Goal: Task Accomplishment & Management: Use online tool/utility

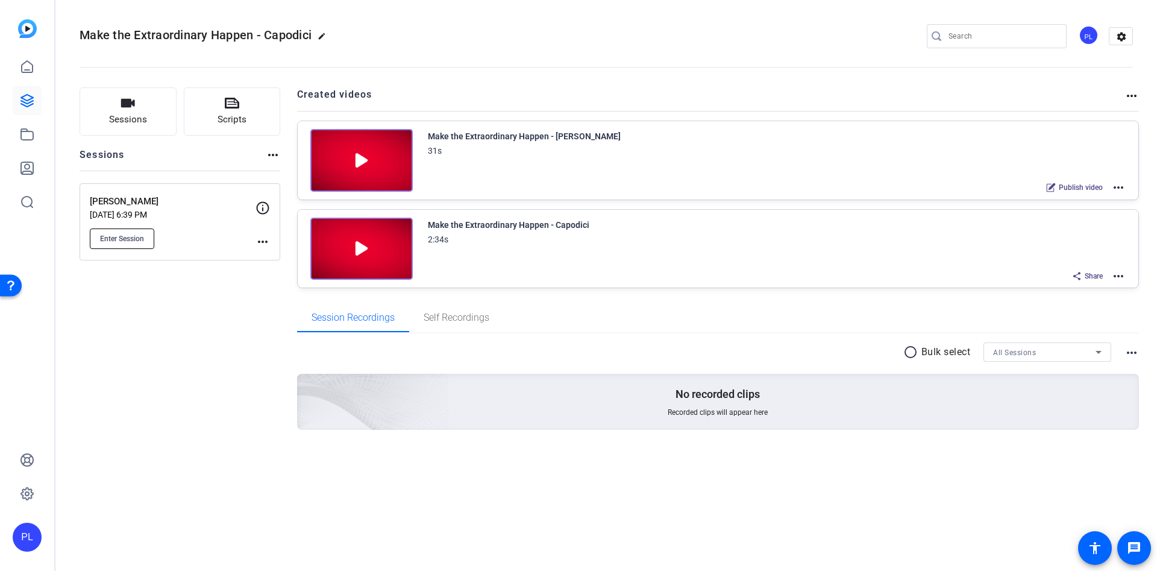
click at [99, 236] on button "Enter Session" at bounding box center [122, 238] width 65 height 20
click at [1117, 191] on mat-icon "more_horiz" at bounding box center [1119, 187] width 14 height 14
click at [1084, 201] on span "Edit in Creator" at bounding box center [1075, 202] width 84 height 14
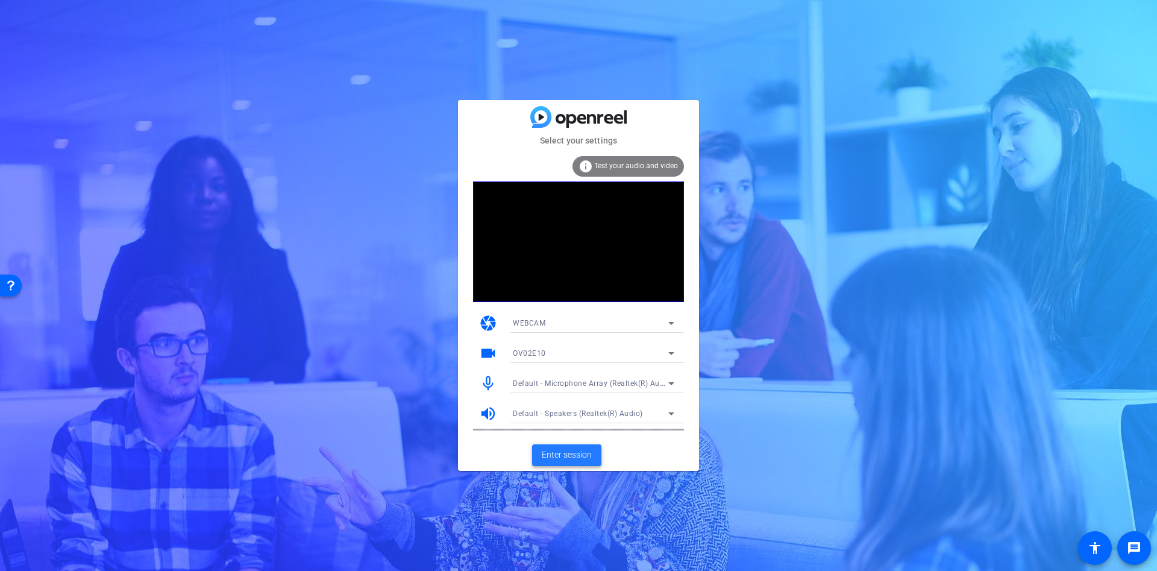
click at [565, 455] on span "Enter session" at bounding box center [567, 455] width 50 height 13
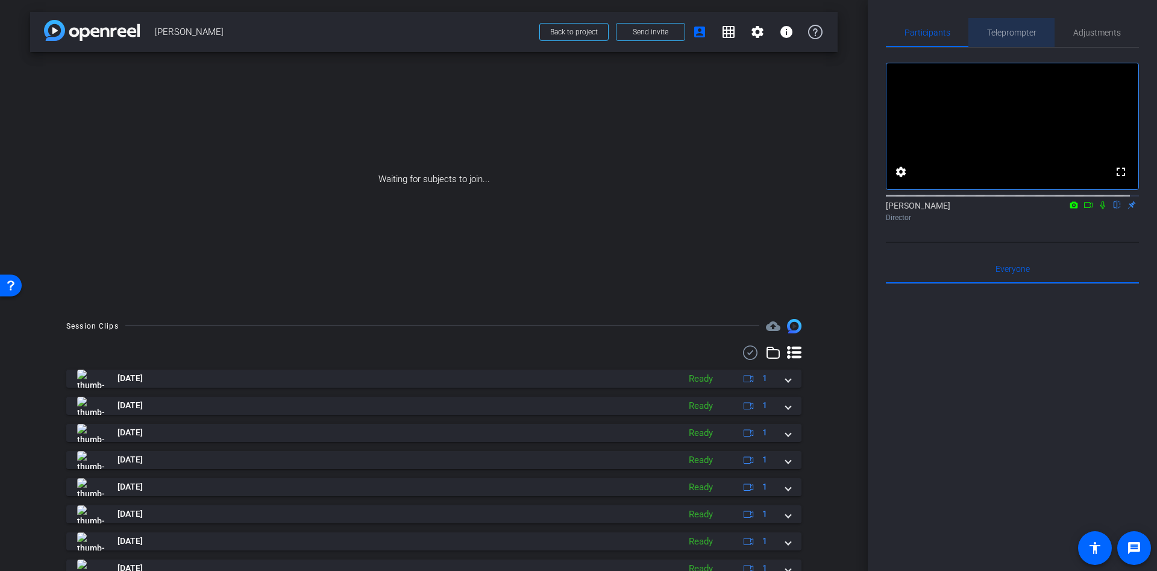
click at [1026, 37] on span "Teleprompter" at bounding box center [1011, 32] width 49 height 29
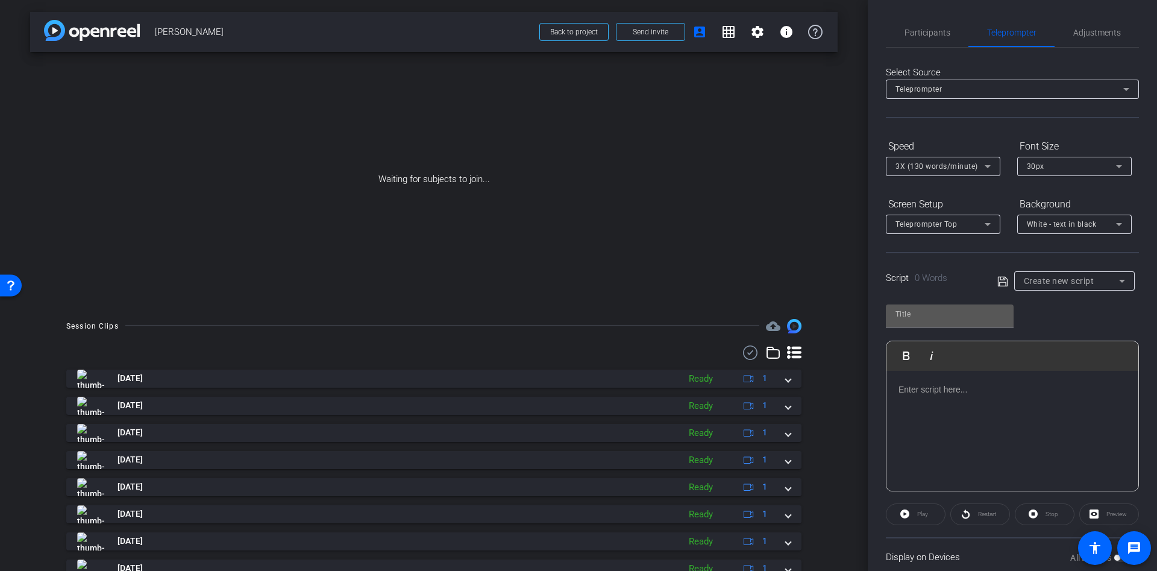
click at [916, 318] on input "text" at bounding box center [950, 314] width 109 height 14
type input "colby"
click at [1123, 282] on div "Create new script" at bounding box center [1075, 280] width 121 height 19
click at [1054, 302] on span "Create new script" at bounding box center [1052, 305] width 63 height 14
click at [920, 391] on p at bounding box center [1013, 389] width 228 height 13
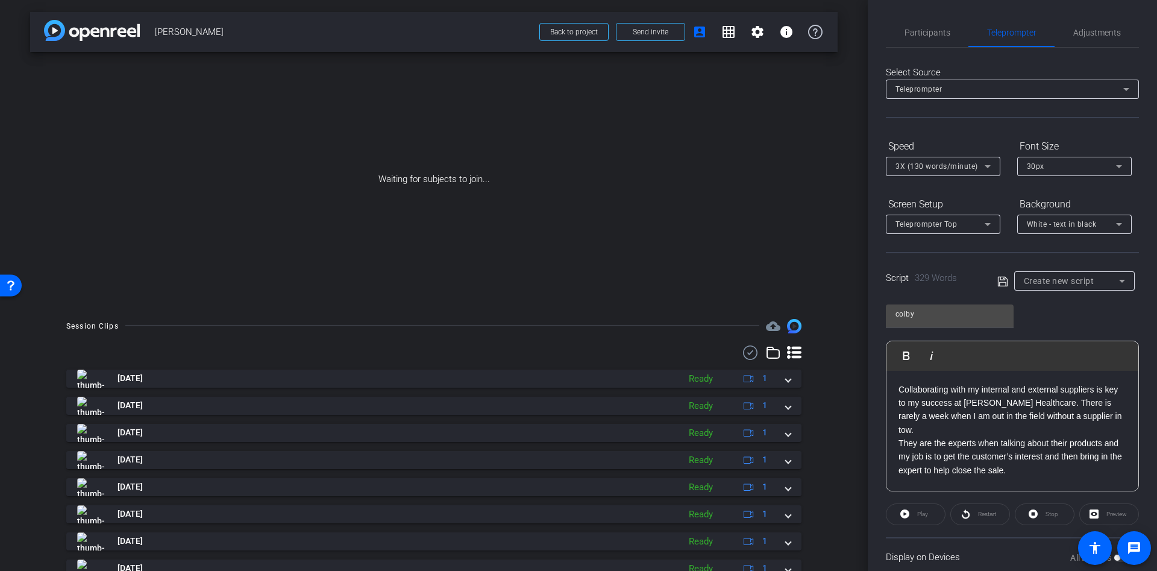
click at [922, 426] on p "Collaborating with my internal and external suppliers is key to my success at […" at bounding box center [1013, 410] width 228 height 54
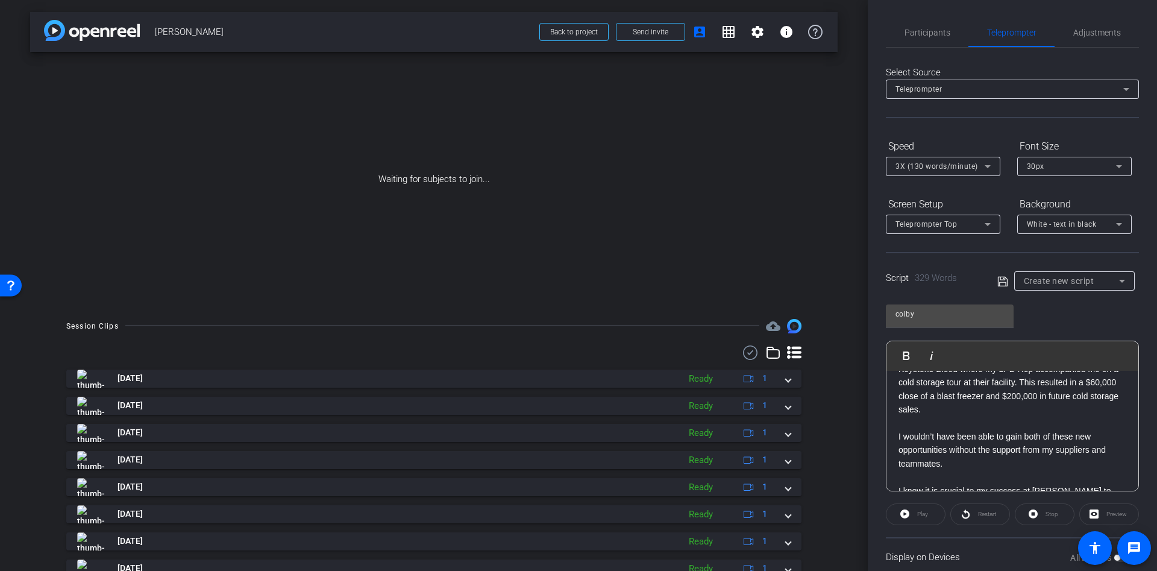
scroll to position [497, 0]
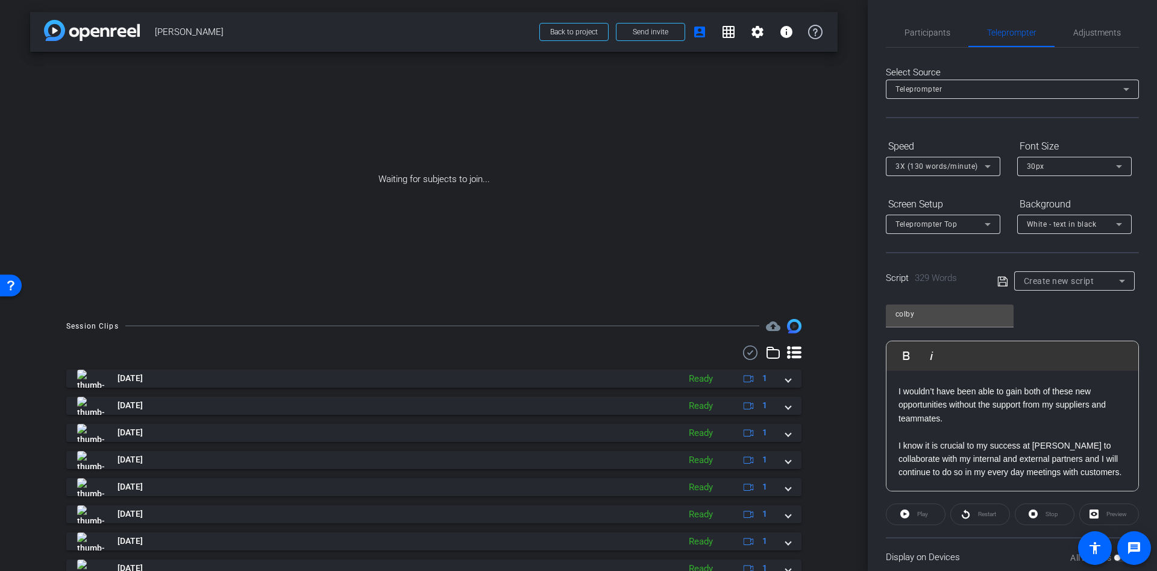
click at [953, 476] on p "I know it is crucial to my success at [PERSON_NAME] to collaborate with my inte…" at bounding box center [1013, 459] width 228 height 40
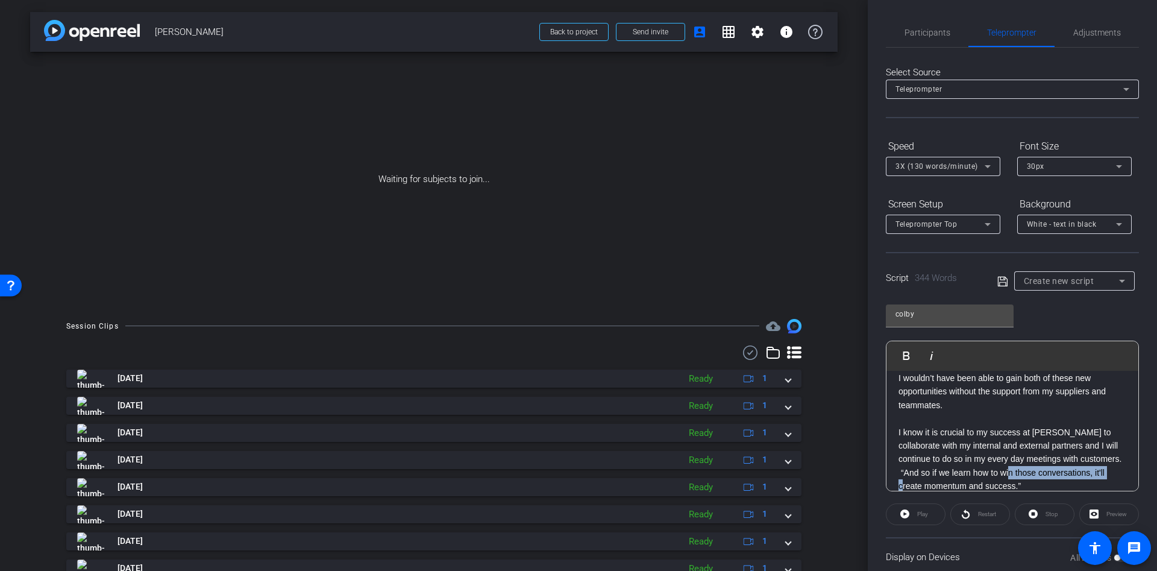
scroll to position [511, 0]
drag, startPoint x: 1089, startPoint y: 453, endPoint x: 946, endPoint y: 464, distance: 143.3
click at [946, 464] on p "I know it is crucial to my success at [PERSON_NAME] to collaborate with my inte…" at bounding box center [1013, 459] width 228 height 68
drag, startPoint x: 968, startPoint y: 475, endPoint x: 890, endPoint y: 476, distance: 78.4
click at [890, 476] on div "Collaborating with my internal and external suppliers is key to my success at […" at bounding box center [1013, 182] width 252 height 645
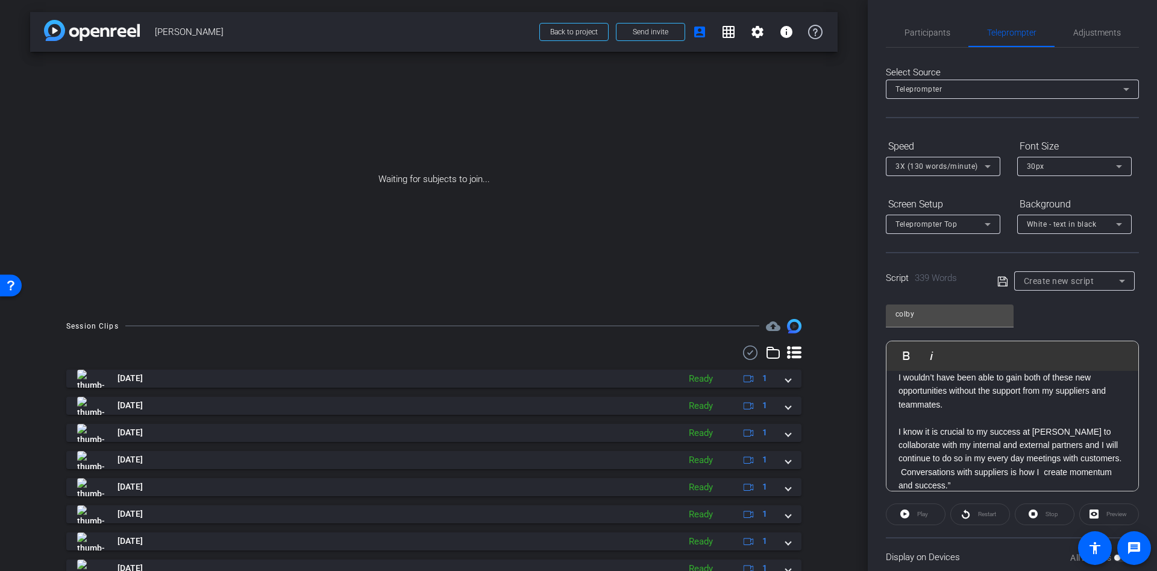
click at [1027, 468] on p "I know it is crucial to my success at [PERSON_NAME] to collaborate with my inte…" at bounding box center [1013, 459] width 228 height 68
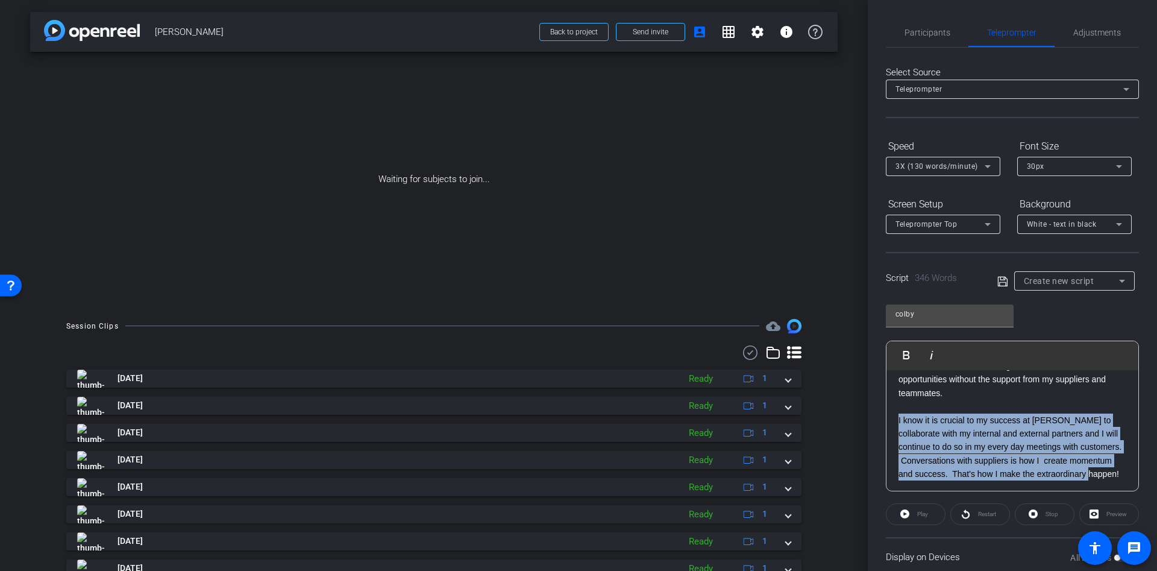
drag, startPoint x: 983, startPoint y: 483, endPoint x: 899, endPoint y: 405, distance: 115.2
click at [899, 414] on p "I know it is crucial to my success at [PERSON_NAME] to collaborate with my inte…" at bounding box center [1013, 448] width 228 height 68
copy p "I know it is crucial to my success at [PERSON_NAME] to collaborate with my inte…"
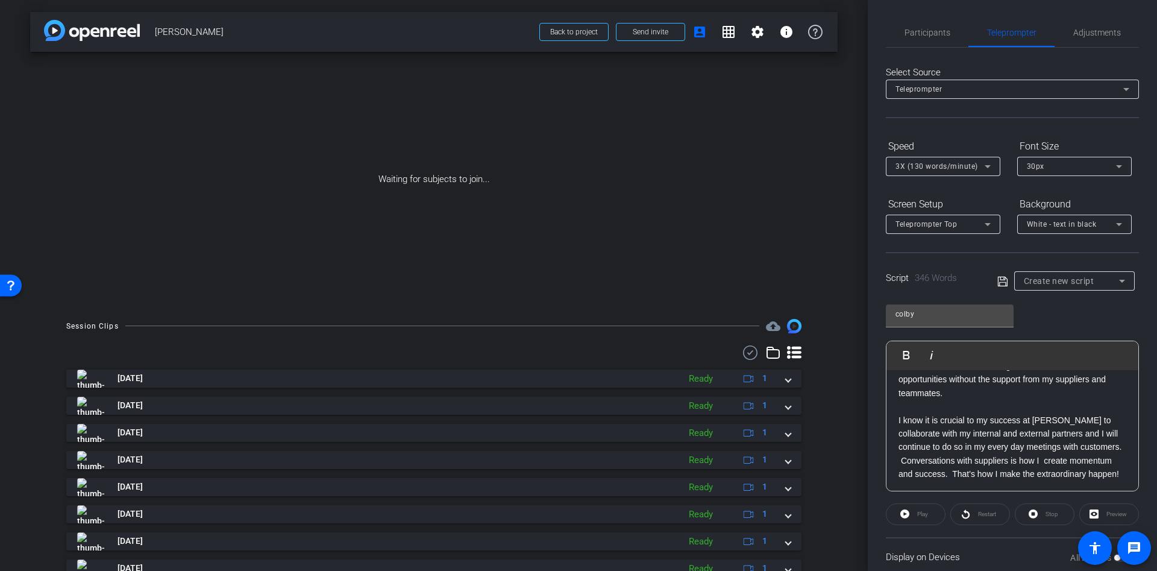
click at [1015, 454] on p "I know it is crucial to my success at [PERSON_NAME] to collaborate with my inte…" at bounding box center [1013, 448] width 228 height 68
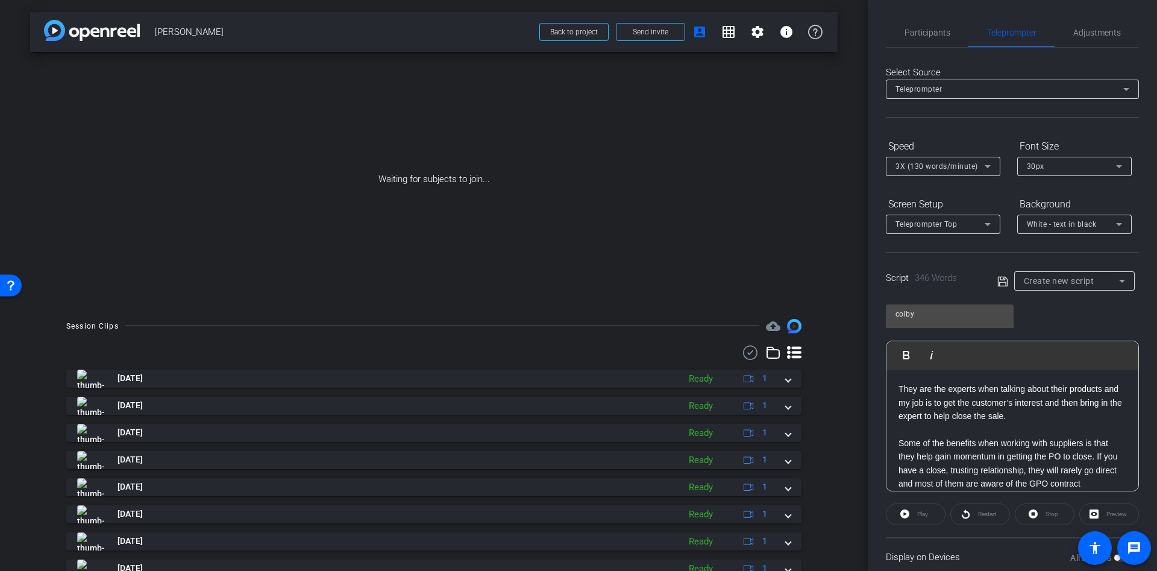
scroll to position [0, 0]
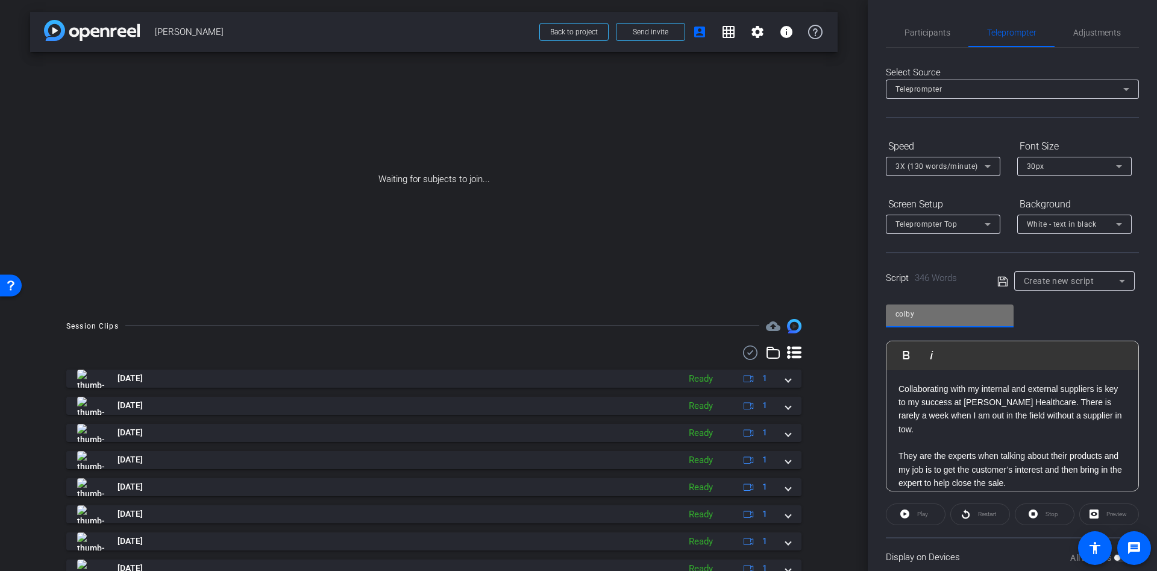
click at [945, 315] on input "colby" at bounding box center [950, 314] width 109 height 14
click at [1047, 318] on div "colby Play Play from this location Play Selected Play and display the selected …" at bounding box center [1012, 393] width 253 height 196
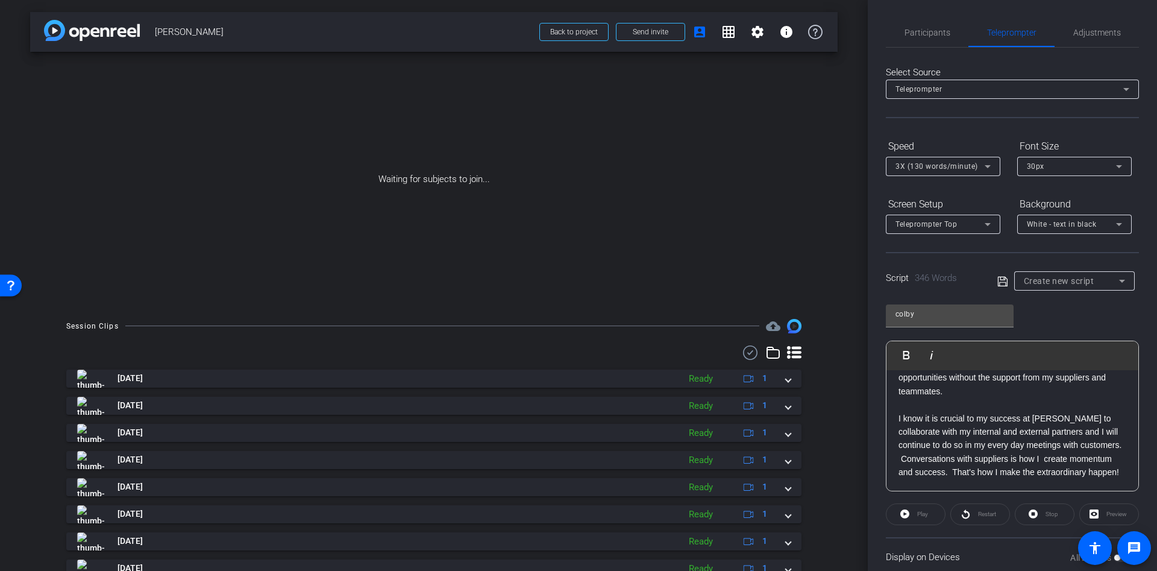
scroll to position [418, 0]
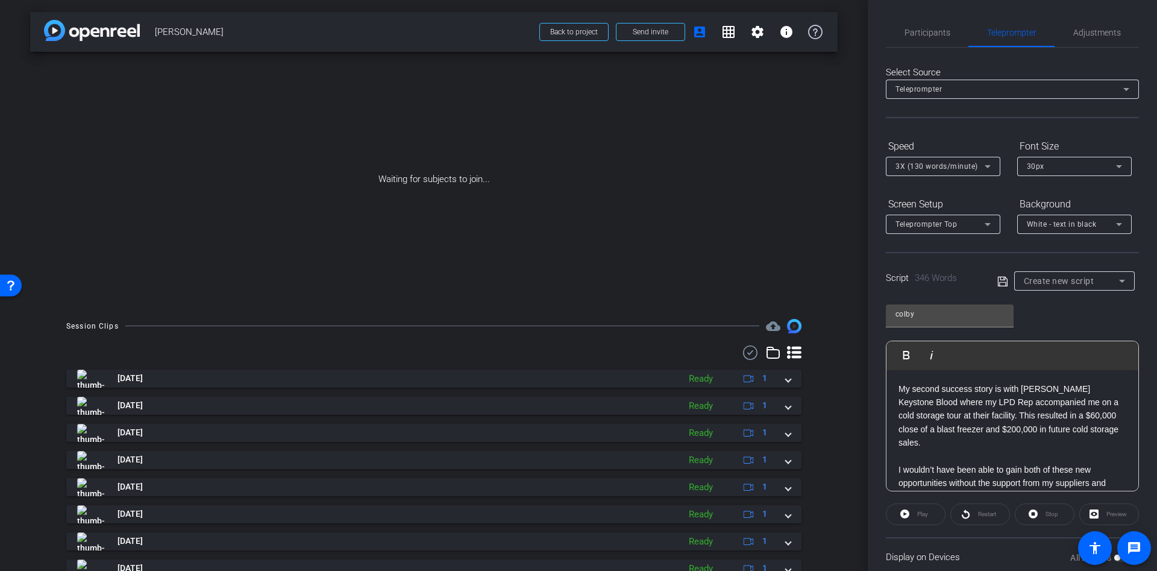
click at [1089, 513] on div "Preview" at bounding box center [1110, 514] width 60 height 22
click at [1097, 514] on div "Preview" at bounding box center [1110, 514] width 60 height 22
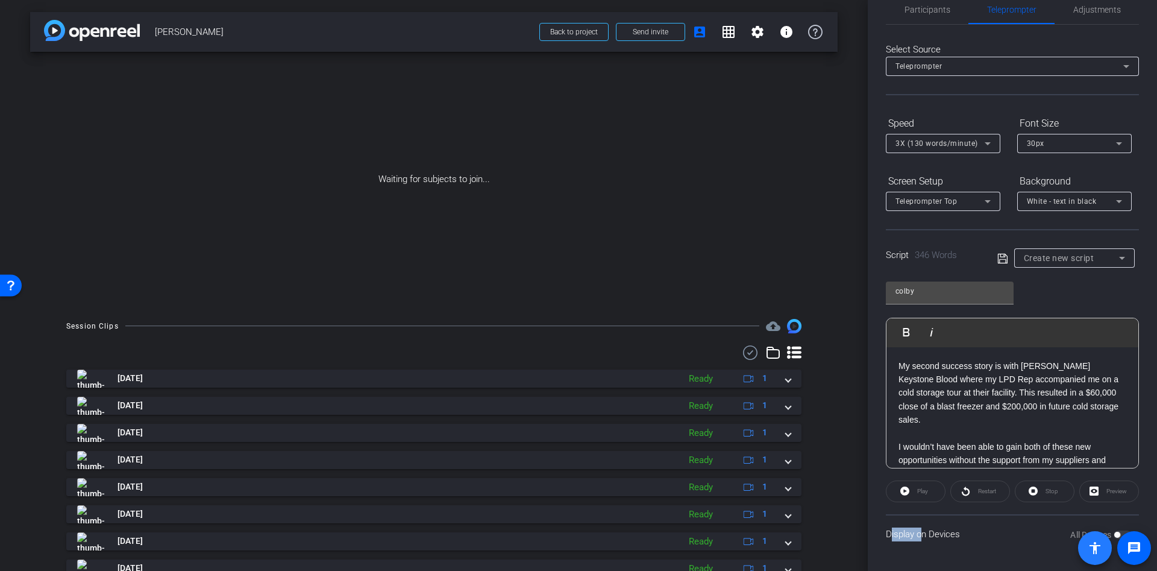
click at [1107, 532] on span at bounding box center [1096, 548] width 34 height 34
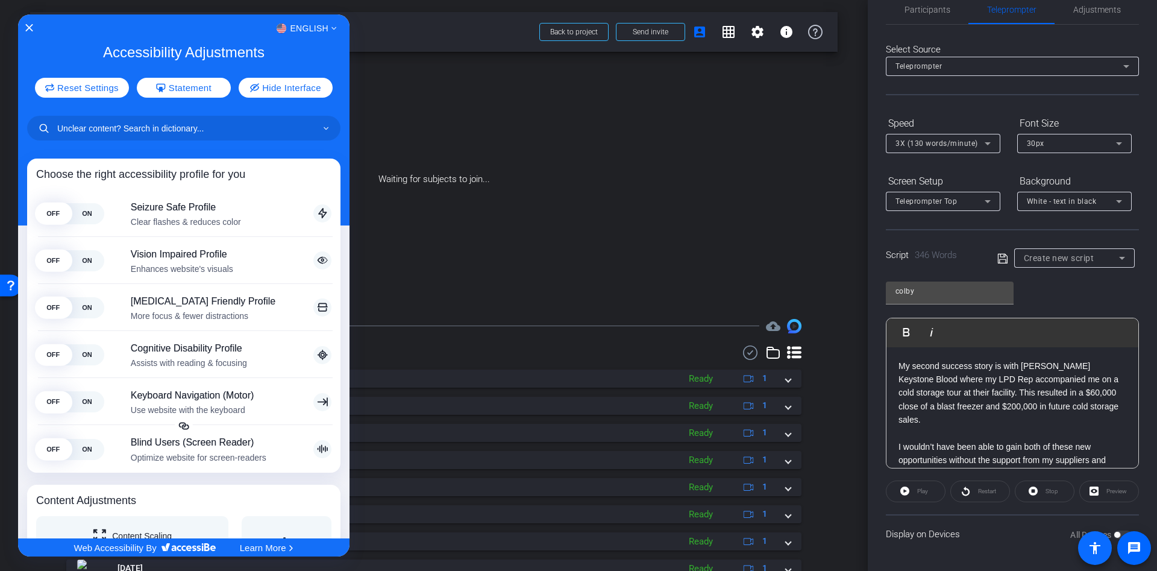
click at [1107, 531] on div at bounding box center [578, 285] width 1157 height 571
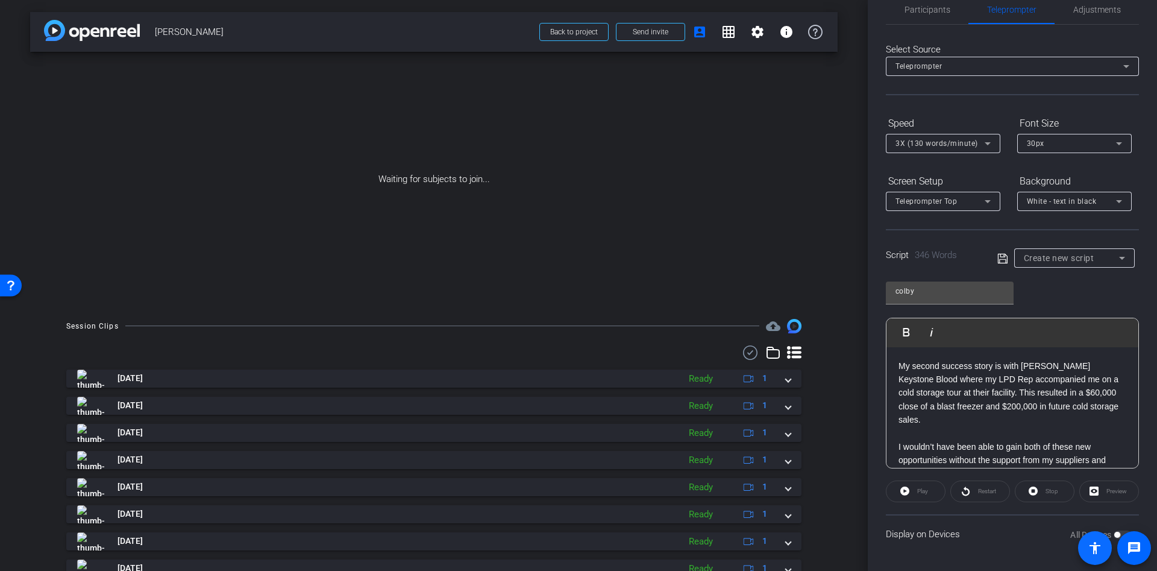
click at [1112, 533] on span at bounding box center [1096, 548] width 34 height 34
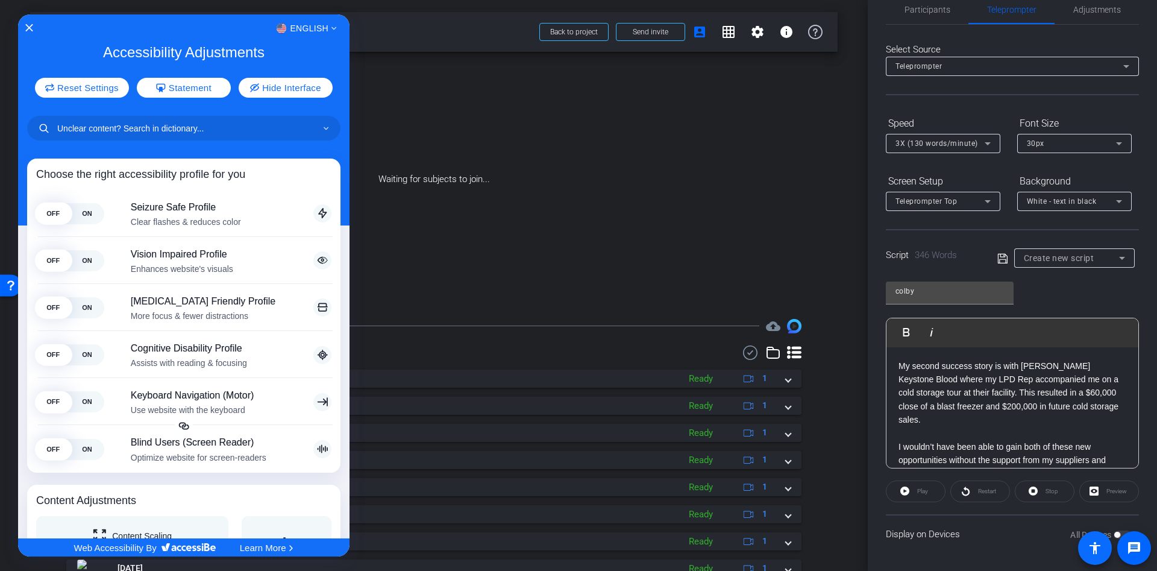
click at [1112, 533] on div at bounding box center [578, 285] width 1157 height 571
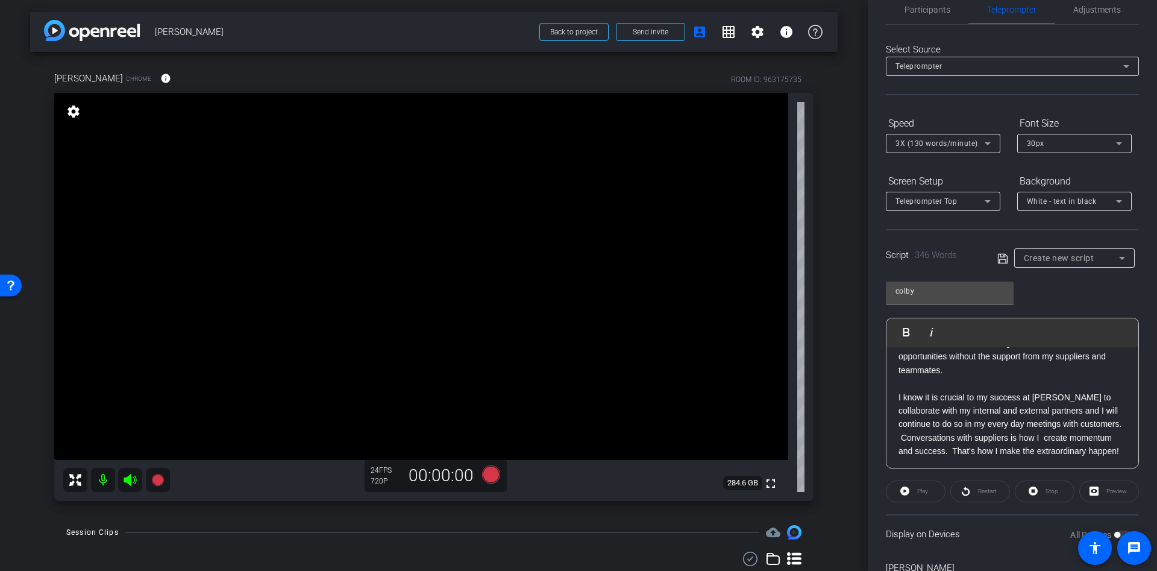
scroll to position [524, 0]
click at [1110, 535] on span at bounding box center [1096, 548] width 34 height 34
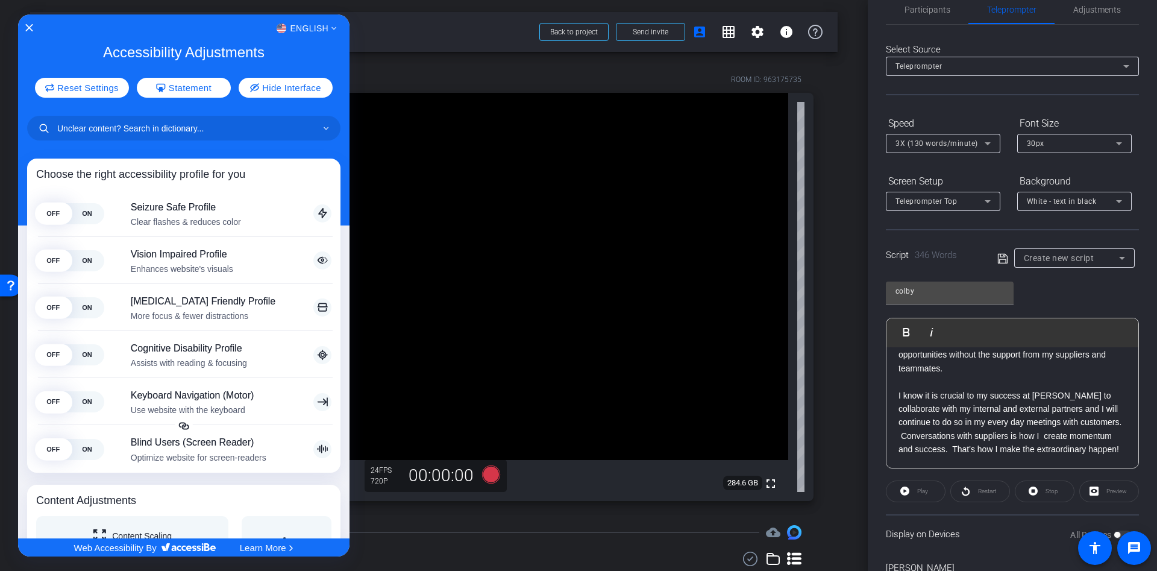
drag, startPoint x: 1157, startPoint y: 371, endPoint x: 1157, endPoint y: 515, distance: 144.1
click at [1157, 516] on div at bounding box center [578, 285] width 1157 height 571
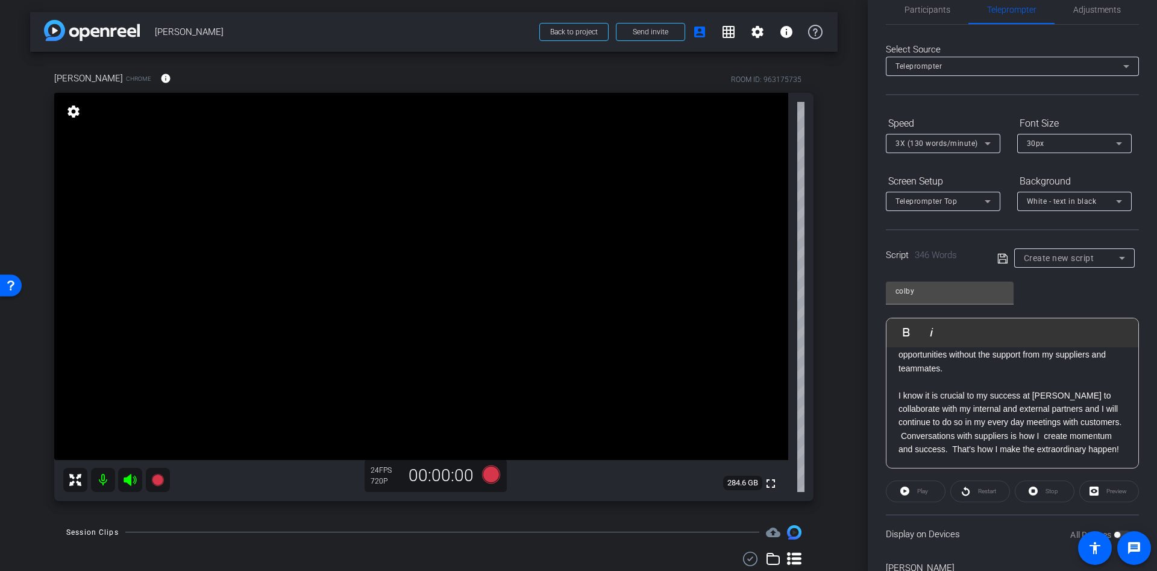
scroll to position [88, 0]
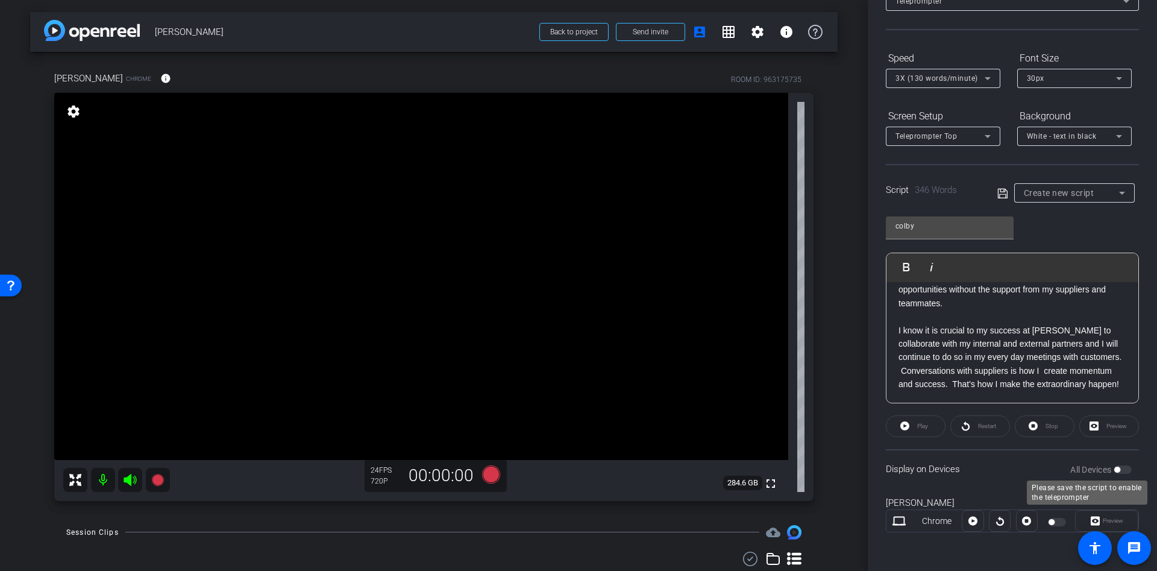
click at [1113, 466] on div "All Devices" at bounding box center [1101, 470] width 61 height 12
click at [1003, 190] on icon at bounding box center [1003, 193] width 10 height 10
click at [913, 427] on div "Play" at bounding box center [916, 426] width 60 height 22
click at [1114, 425] on div "Preview" at bounding box center [1110, 426] width 60 height 22
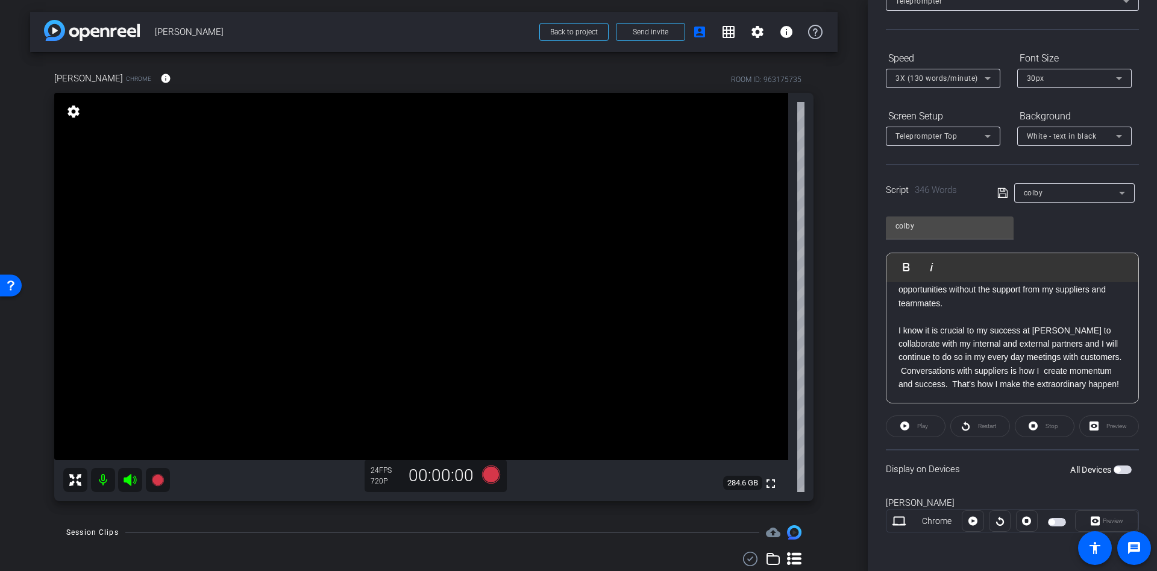
click at [1113, 425] on div "Preview" at bounding box center [1110, 426] width 60 height 22
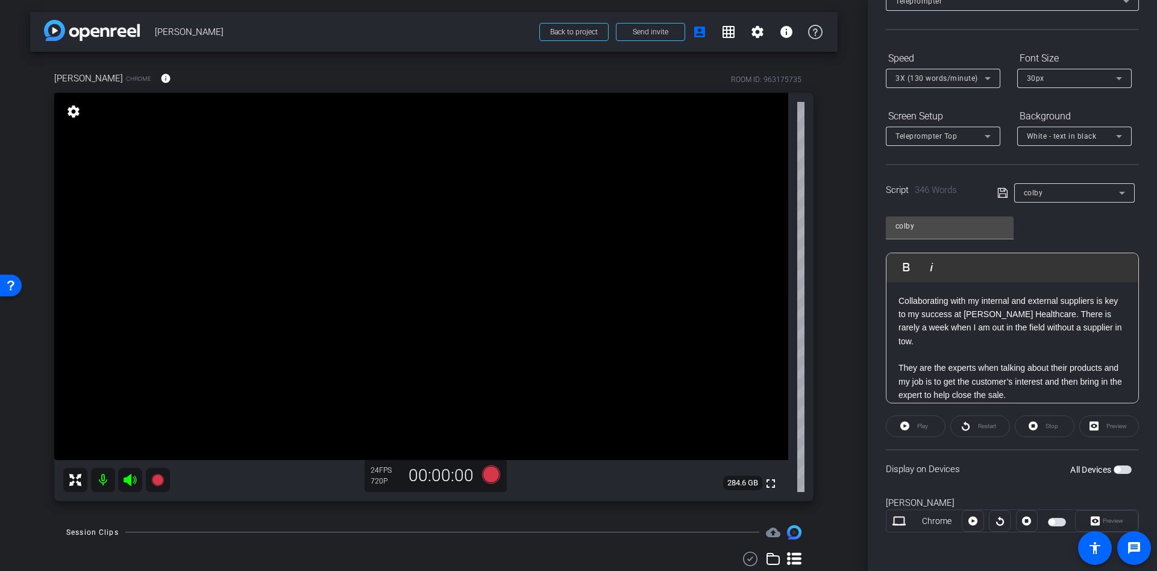
click at [1101, 517] on div "Preview" at bounding box center [1106, 521] width 63 height 22
click at [1085, 521] on div "Preview" at bounding box center [1106, 521] width 63 height 22
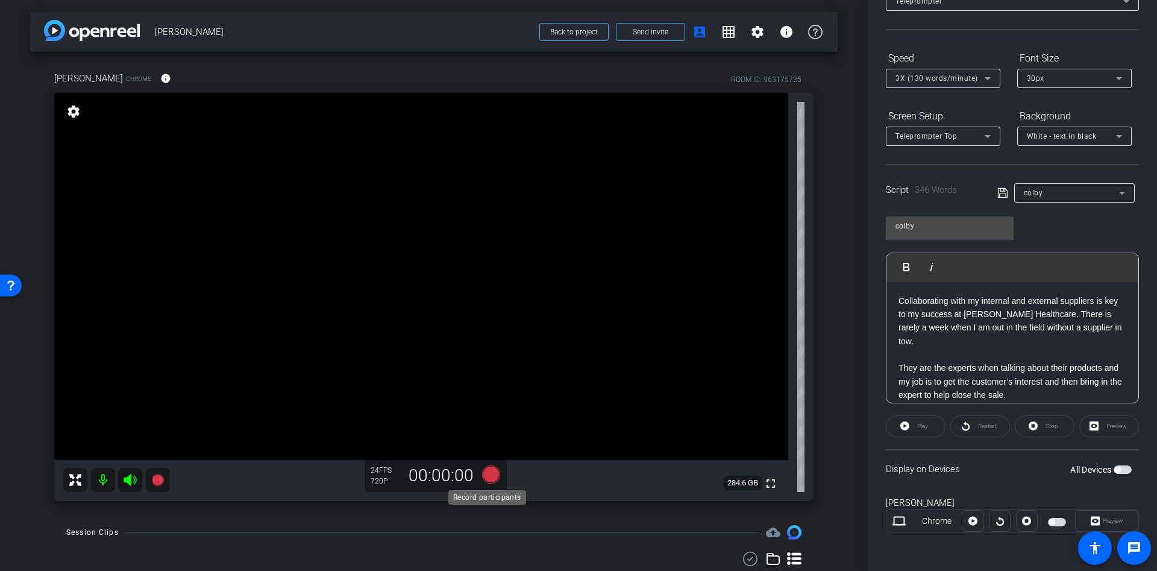
click at [485, 476] on icon at bounding box center [491, 474] width 18 height 18
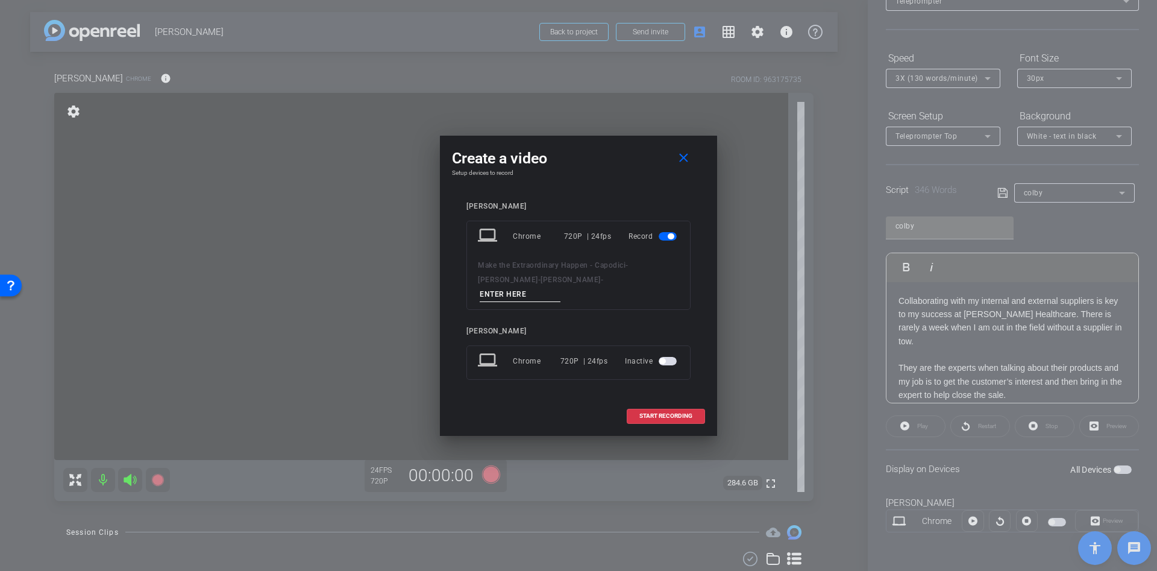
click at [561, 292] on input at bounding box center [520, 294] width 81 height 15
type input "sds"
click at [663, 413] on span "START RECORDING" at bounding box center [666, 416] width 53 height 6
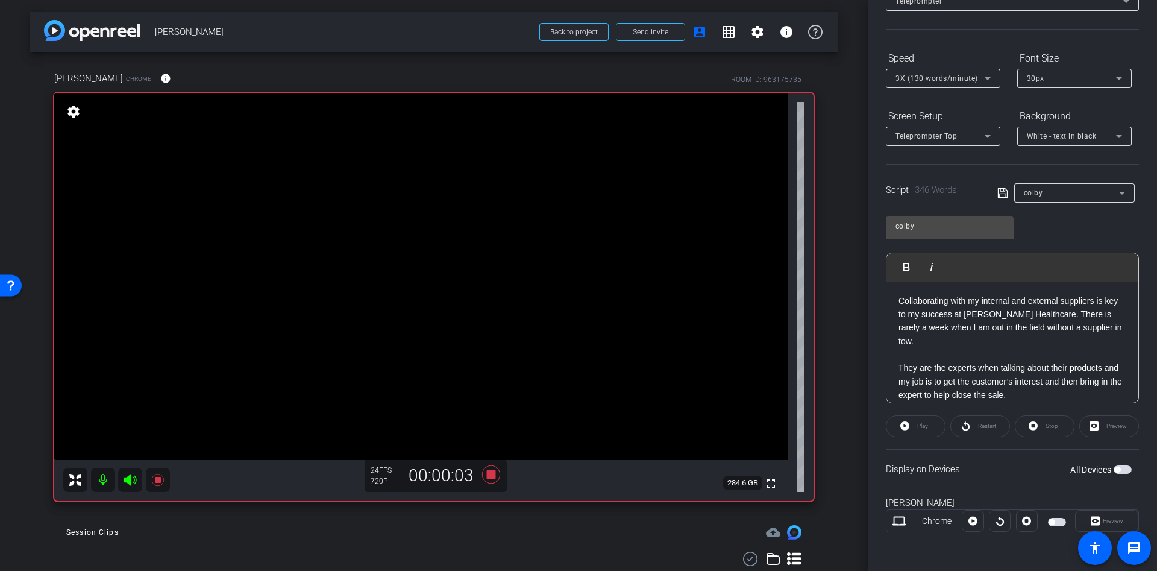
click at [906, 429] on div "Play" at bounding box center [916, 426] width 60 height 22
click at [535, 383] on video at bounding box center [421, 276] width 734 height 367
click at [963, 424] on div "Restart" at bounding box center [981, 426] width 60 height 22
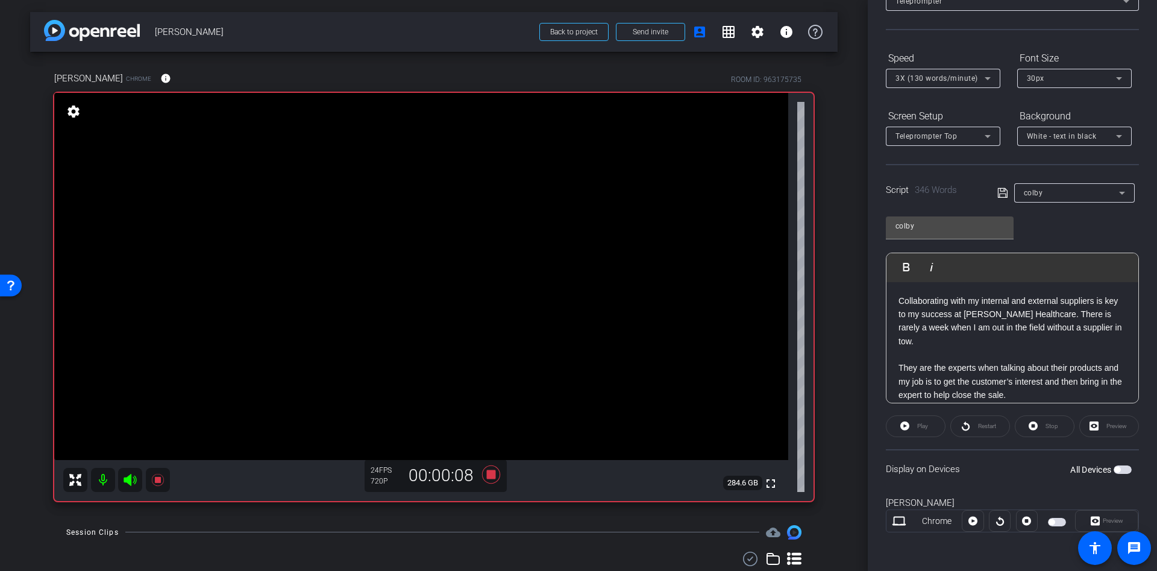
click at [963, 424] on div "Restart" at bounding box center [981, 426] width 60 height 22
click at [481, 475] on icon at bounding box center [491, 475] width 29 height 22
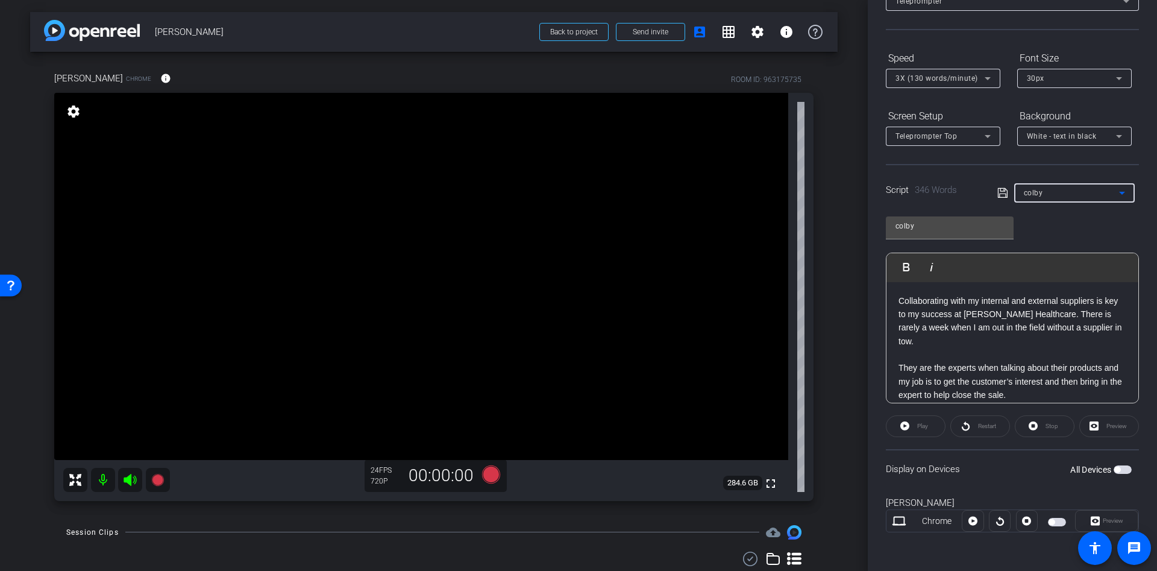
click at [1118, 192] on icon at bounding box center [1122, 193] width 14 height 14
click at [1033, 239] on span "colby" at bounding box center [1030, 236] width 19 height 14
click at [941, 231] on input "colby" at bounding box center [950, 226] width 109 height 14
click at [945, 223] on input "colby" at bounding box center [950, 226] width 109 height 14
drag, startPoint x: 945, startPoint y: 224, endPoint x: 893, endPoint y: 219, distance: 52.7
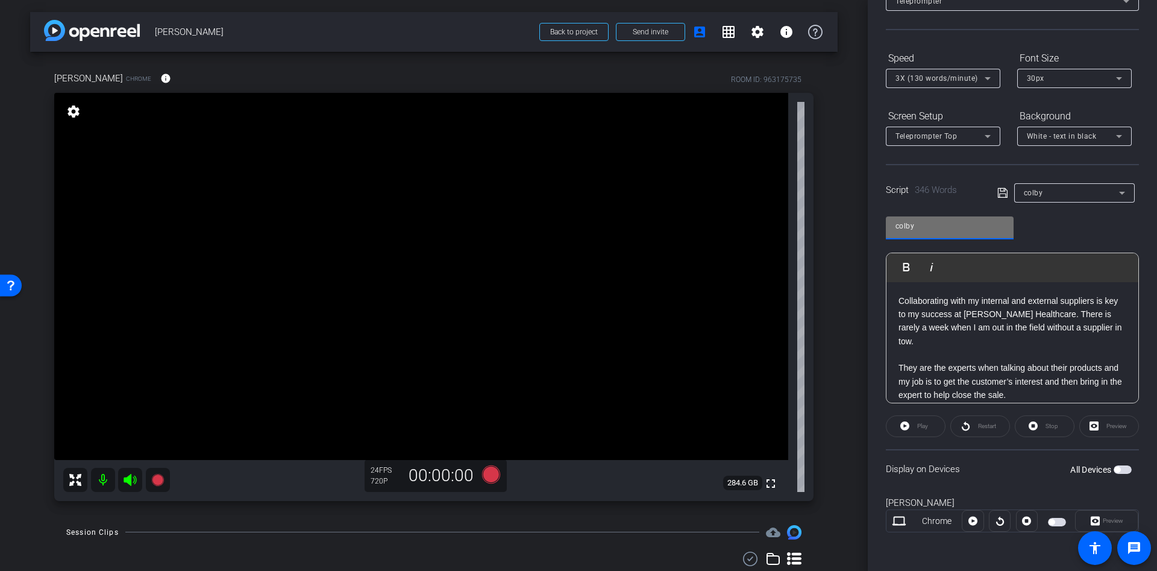
click at [893, 219] on div "colby" at bounding box center [950, 227] width 128 height 23
click at [1117, 194] on icon at bounding box center [1122, 193] width 14 height 14
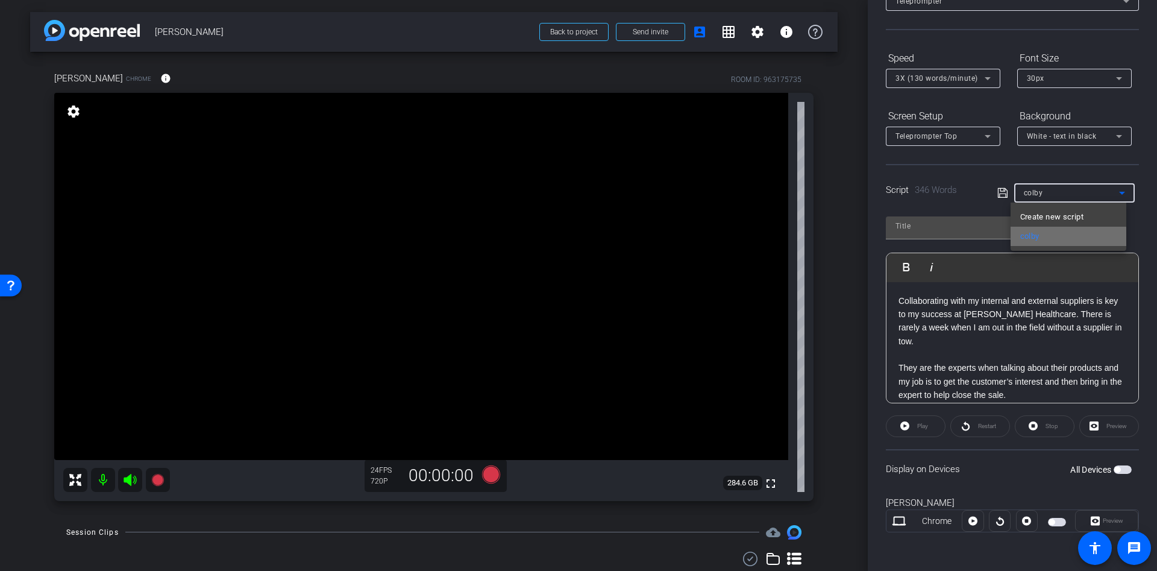
click at [1029, 239] on span "colby" at bounding box center [1030, 236] width 19 height 14
click at [936, 521] on div "Chrome" at bounding box center [937, 521] width 51 height 13
click at [1098, 523] on div "Preview" at bounding box center [1106, 521] width 63 height 22
click at [916, 432] on div "Play" at bounding box center [916, 426] width 60 height 22
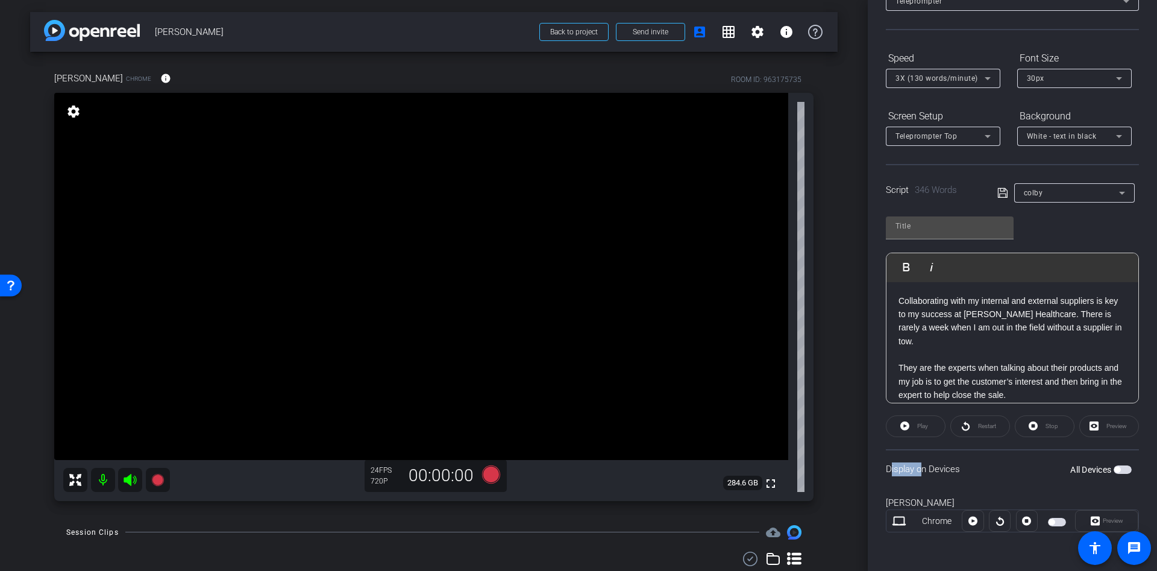
click at [916, 432] on div "Play" at bounding box center [916, 426] width 60 height 22
click at [907, 420] on div "Play" at bounding box center [916, 426] width 60 height 22
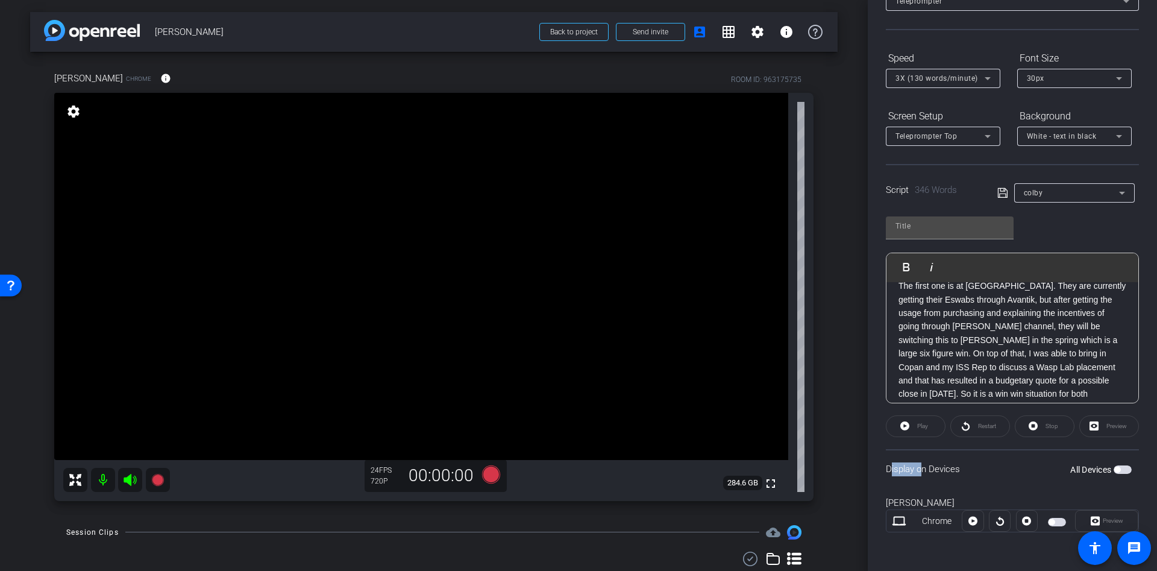
scroll to position [524, 0]
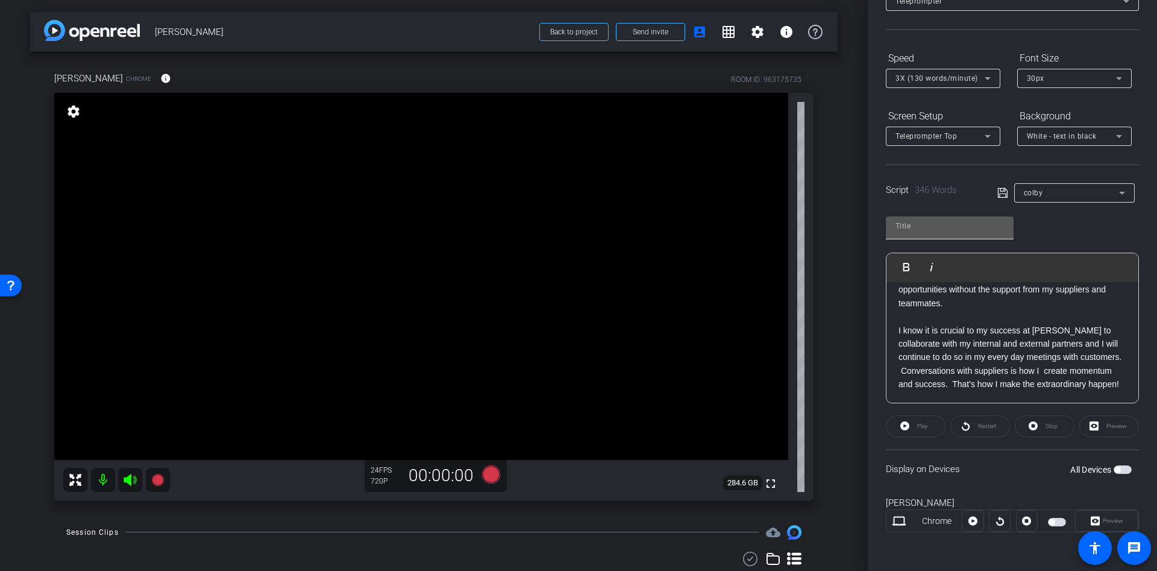
click at [929, 227] on input "text" at bounding box center [950, 226] width 109 height 14
click at [932, 227] on input "text" at bounding box center [950, 226] width 109 height 14
click at [1118, 222] on div "Play Play from this location Play Selected Play and display the selected text o…" at bounding box center [1012, 305] width 253 height 196
drag, startPoint x: 924, startPoint y: 222, endPoint x: 931, endPoint y: 222, distance: 7.3
click at [924, 222] on input "text" at bounding box center [950, 226] width 109 height 14
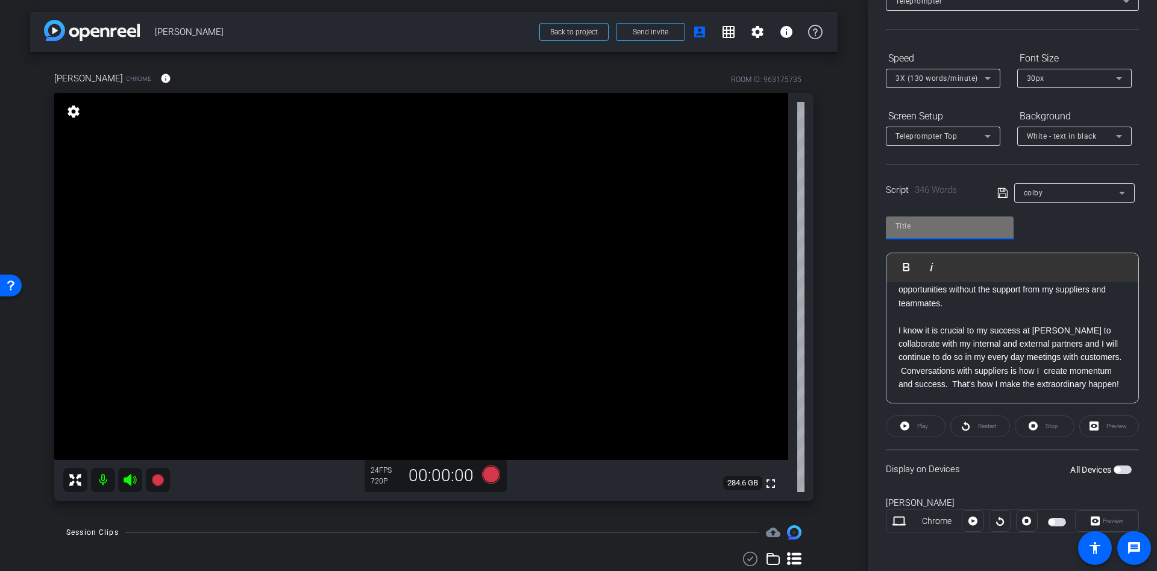
type input "colby"
click at [1001, 348] on p "I know it is crucial to my success at [PERSON_NAME] to collaborate with my inte…" at bounding box center [1013, 358] width 228 height 68
click at [904, 424] on div "Play" at bounding box center [916, 426] width 60 height 22
click at [1088, 428] on div "Preview" at bounding box center [1110, 426] width 60 height 22
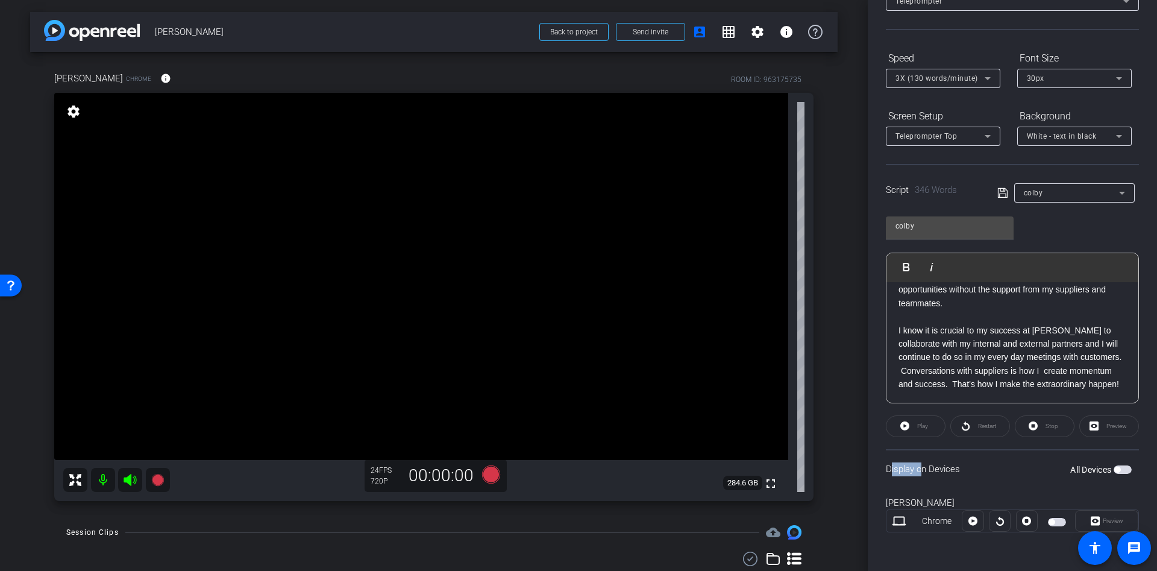
click at [1087, 428] on div "Preview" at bounding box center [1110, 426] width 60 height 22
drag, startPoint x: 1111, startPoint y: 464, endPoint x: 1119, endPoint y: 472, distance: 11.1
click at [1110, 465] on div "All Devices" at bounding box center [1101, 470] width 61 height 12
click at [1115, 467] on span "button" at bounding box center [1118, 470] width 6 height 6
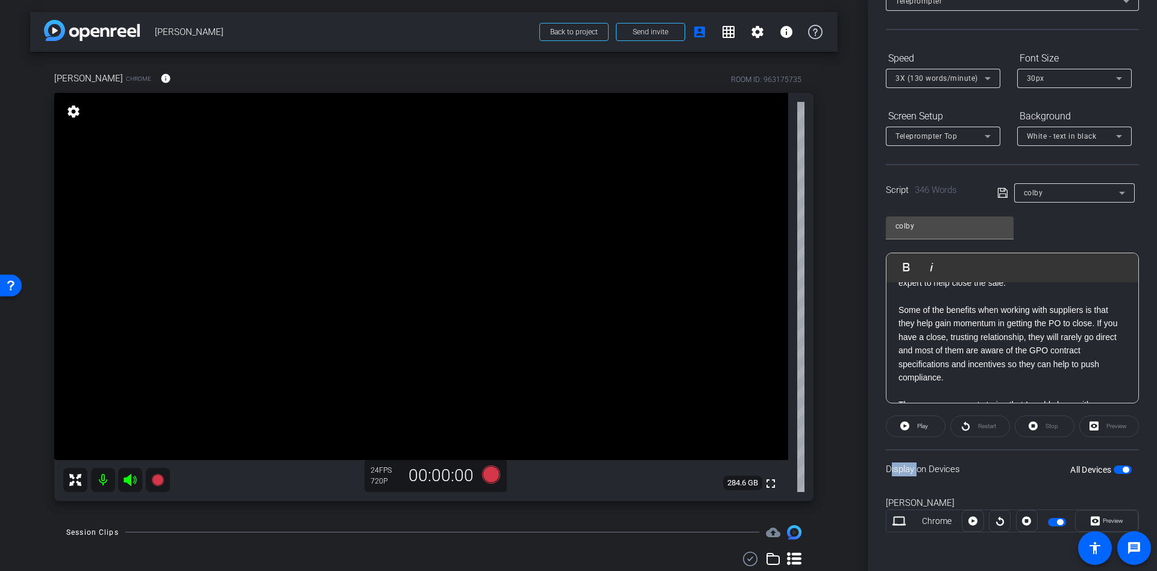
scroll to position [0, 0]
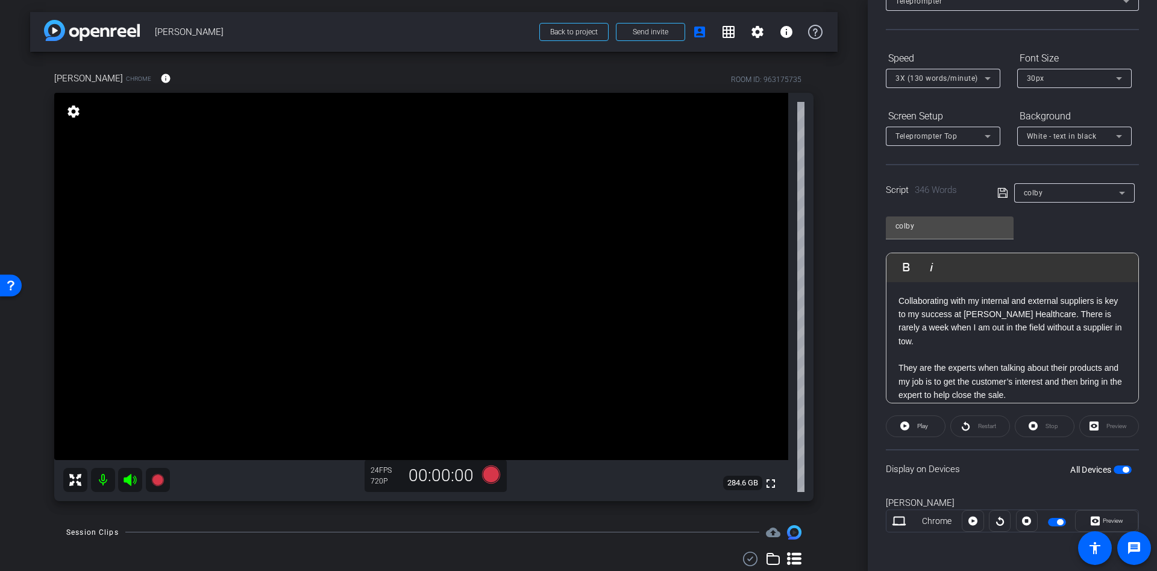
click at [1103, 424] on div "Preview" at bounding box center [1110, 426] width 60 height 22
click at [901, 421] on icon at bounding box center [905, 425] width 9 height 15
click at [905, 425] on icon at bounding box center [902, 425] width 9 height 9
click at [978, 424] on span "Restart" at bounding box center [987, 426] width 18 height 7
click at [912, 423] on span "Pause" at bounding box center [921, 426] width 19 height 17
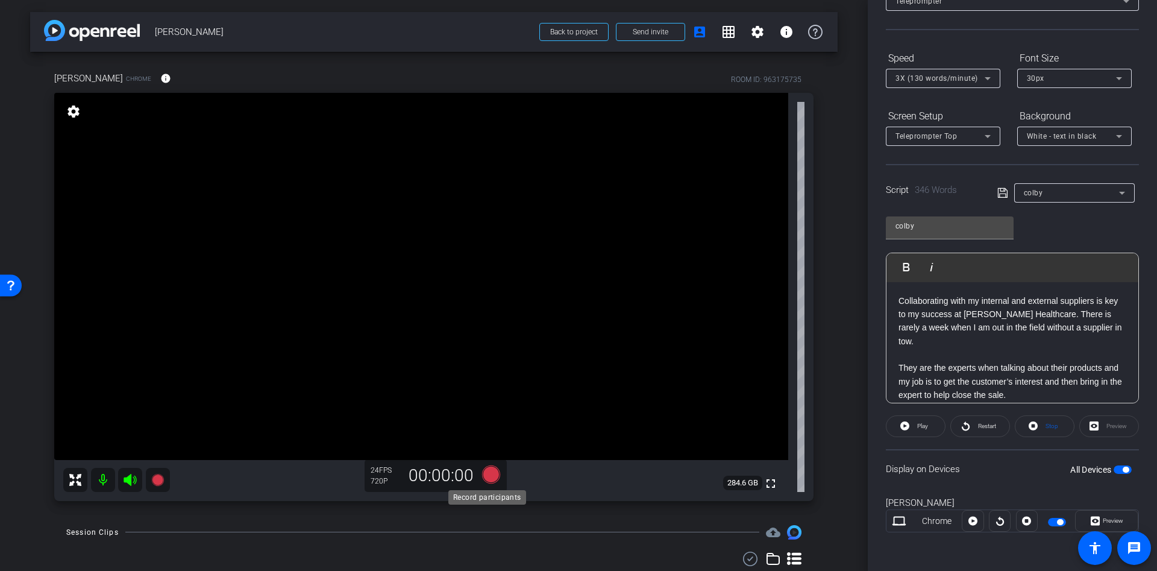
click at [493, 479] on icon at bounding box center [491, 474] width 18 height 18
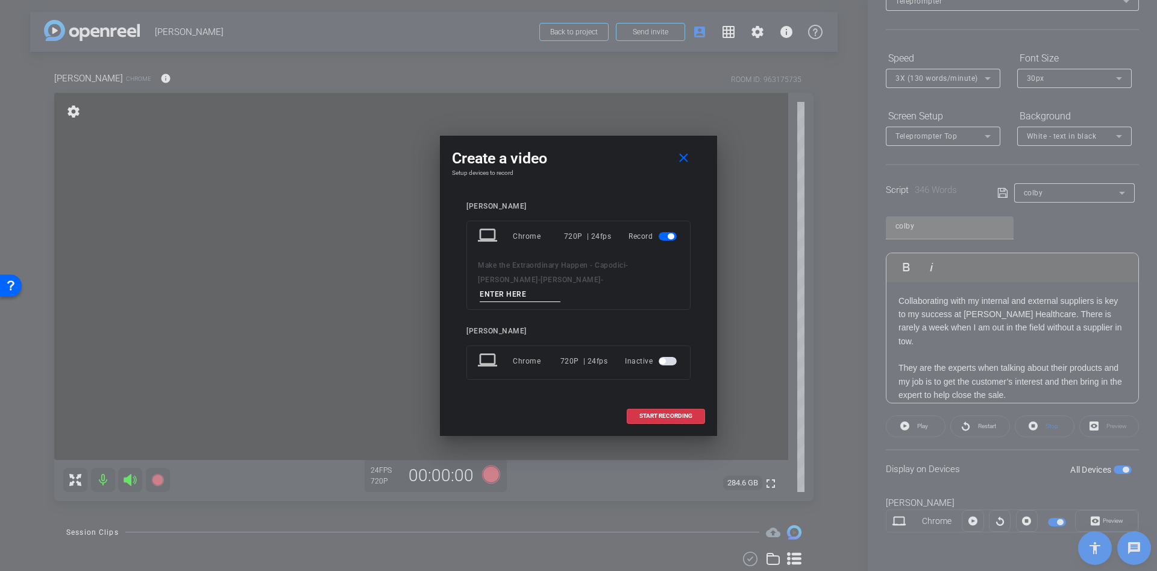
click at [535, 287] on input at bounding box center [520, 294] width 81 height 15
type input "d"
click at [649, 413] on span "START RECORDING" at bounding box center [666, 416] width 53 height 6
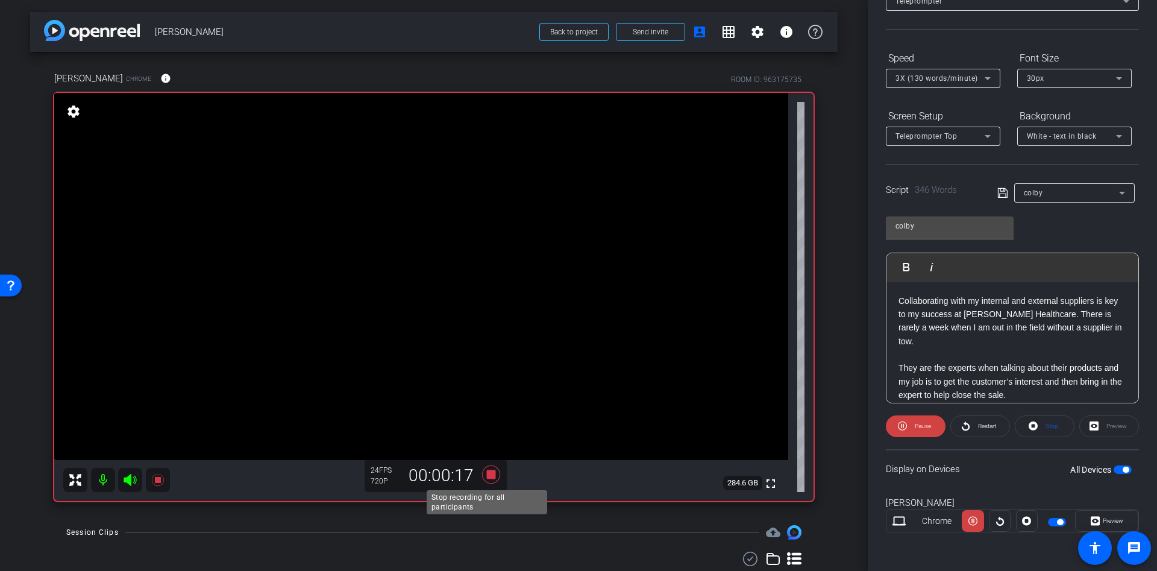
click at [483, 471] on icon at bounding box center [491, 474] width 18 height 18
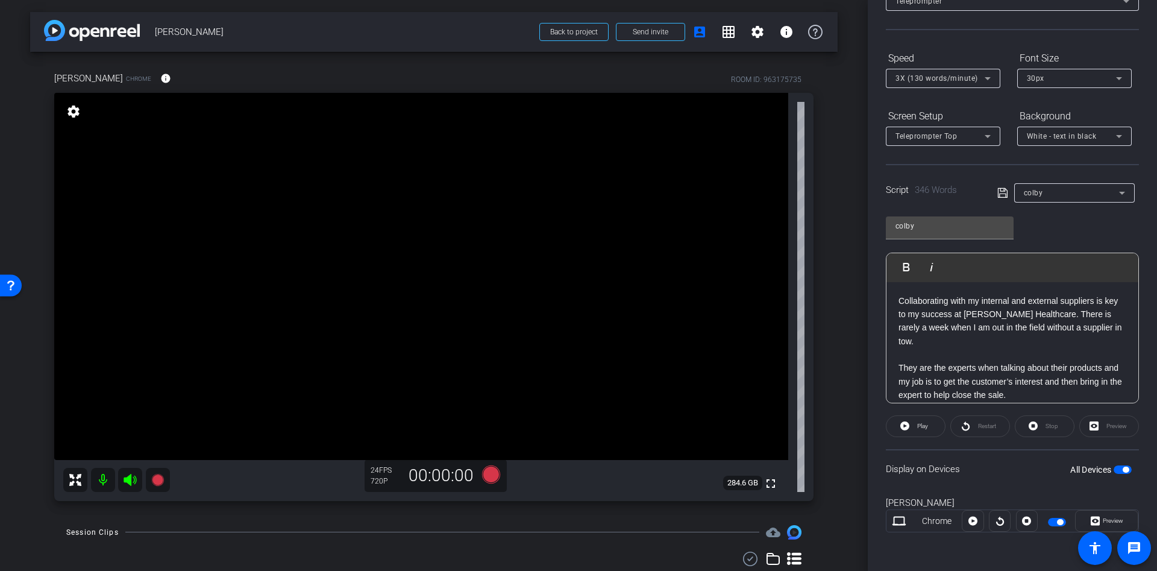
click at [989, 78] on icon at bounding box center [988, 78] width 6 height 3
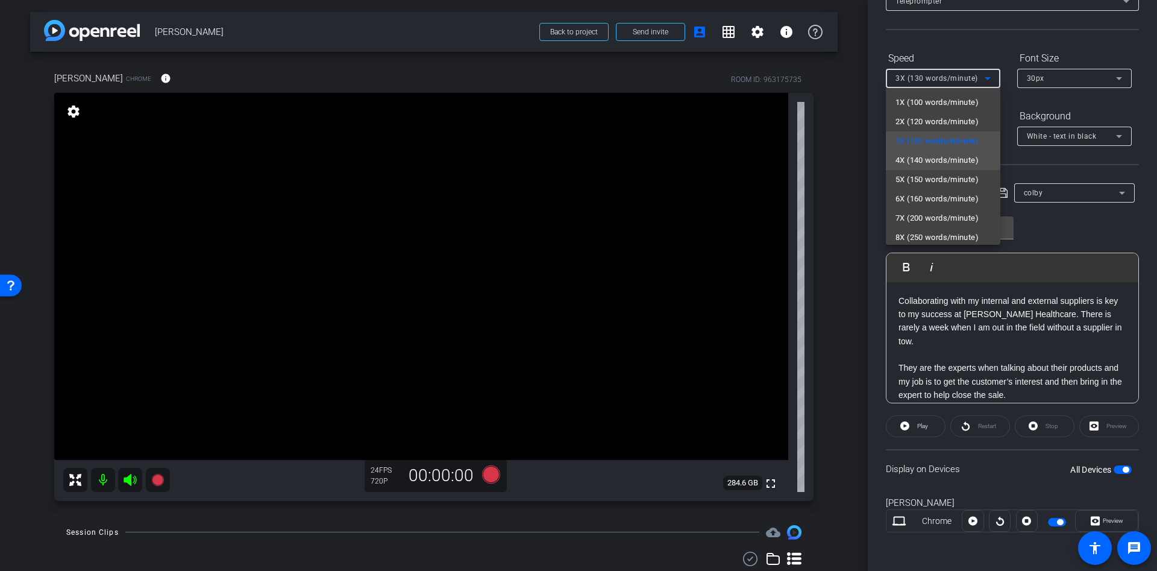
click at [962, 155] on span "4X (140 words/minute)" at bounding box center [937, 160] width 83 height 14
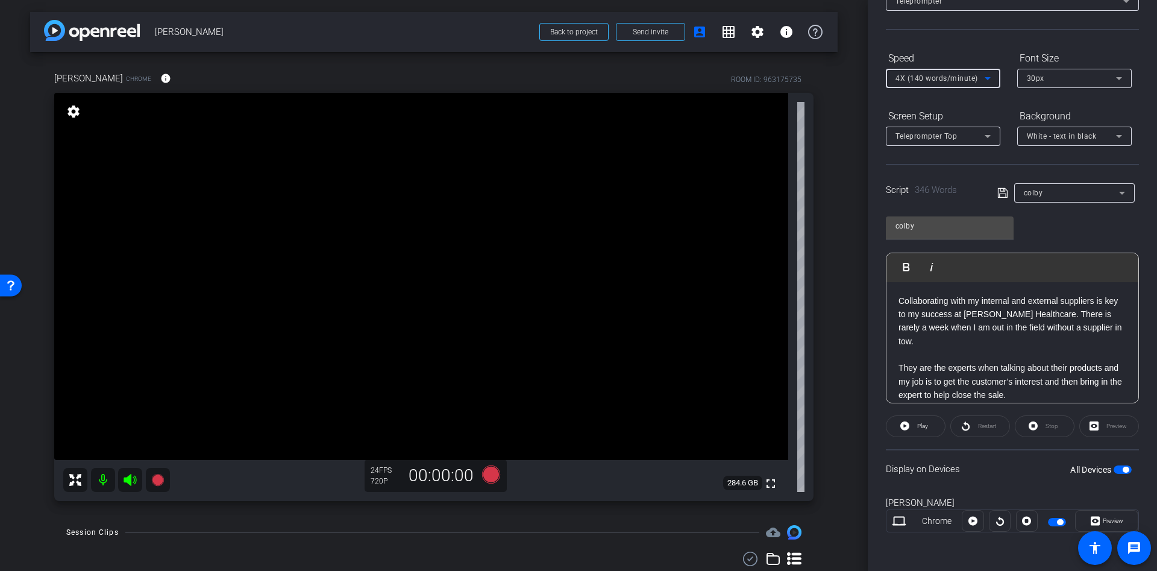
click at [1100, 43] on div "Select Source Teleprompter Speed 4X (140 words/minute) Font Size 30px Screen Se…" at bounding box center [1012, 256] width 253 height 593
click at [919, 427] on span "Play" at bounding box center [923, 426] width 11 height 7
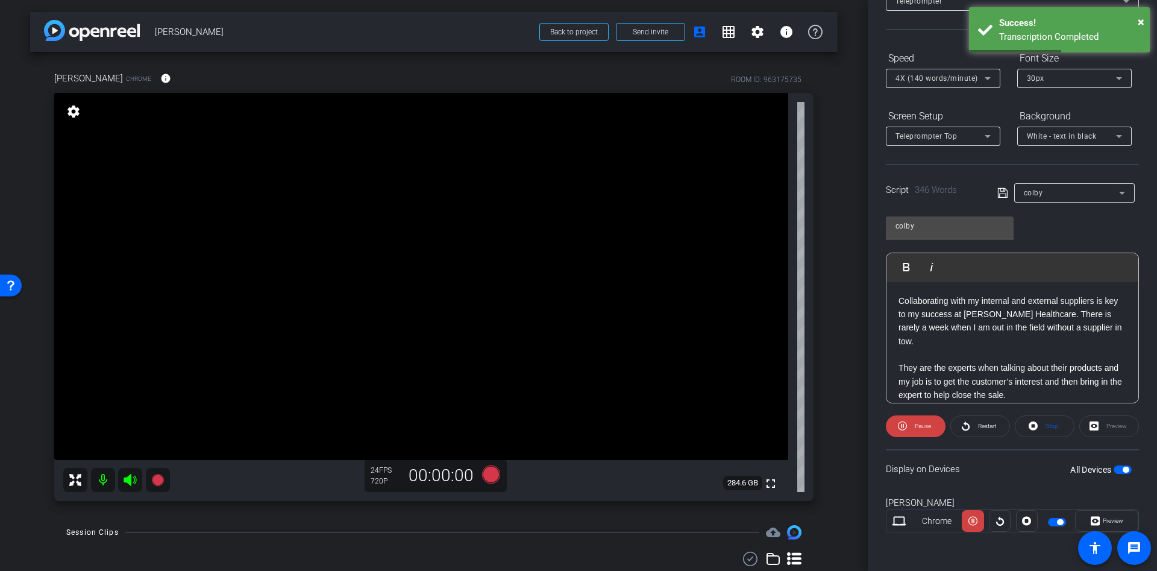
click at [992, 79] on icon at bounding box center [988, 78] width 14 height 14
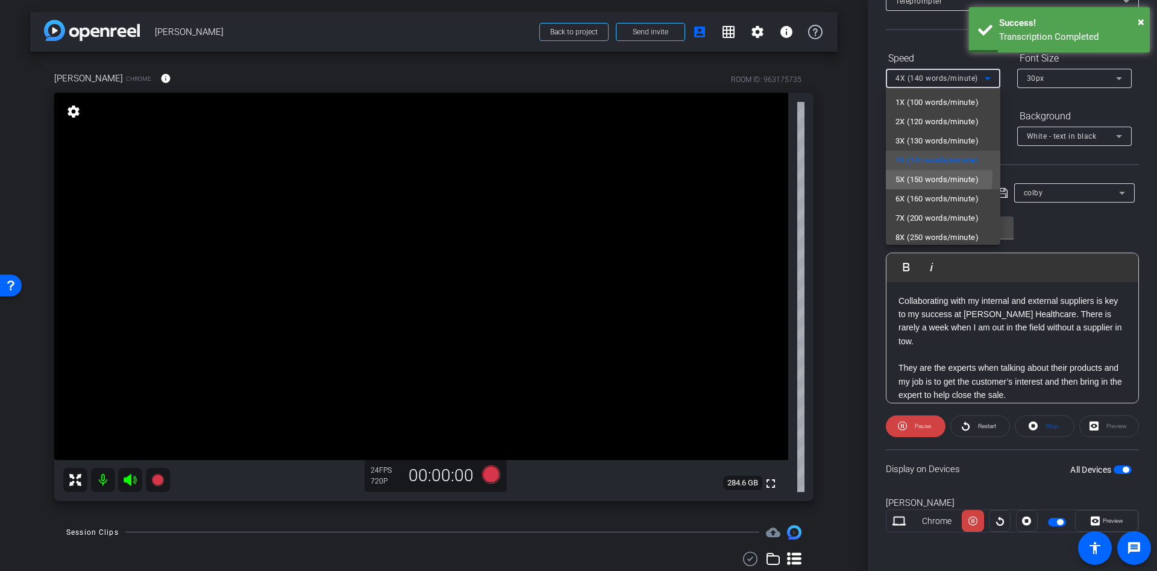
click at [913, 177] on span "5X (150 words/minute)" at bounding box center [937, 179] width 83 height 14
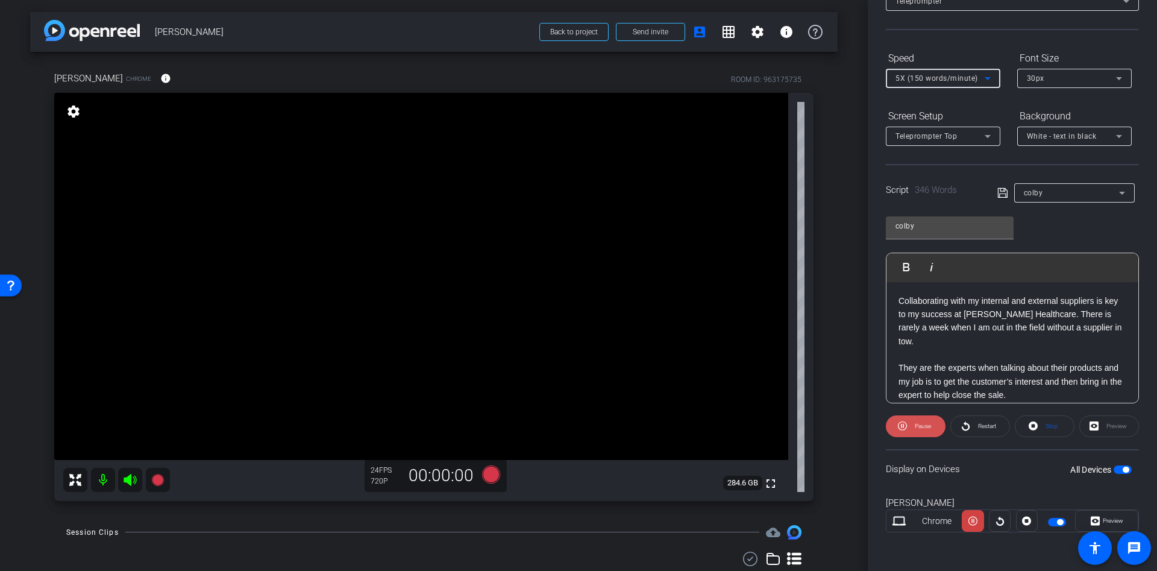
click at [915, 426] on span "Pause" at bounding box center [923, 426] width 16 height 7
click at [918, 420] on span "Play" at bounding box center [922, 426] width 14 height 17
click at [979, 426] on span "Restart" at bounding box center [987, 426] width 18 height 7
click at [1052, 424] on span "Stop" at bounding box center [1052, 426] width 13 height 7
click at [485, 483] on icon at bounding box center [491, 475] width 29 height 22
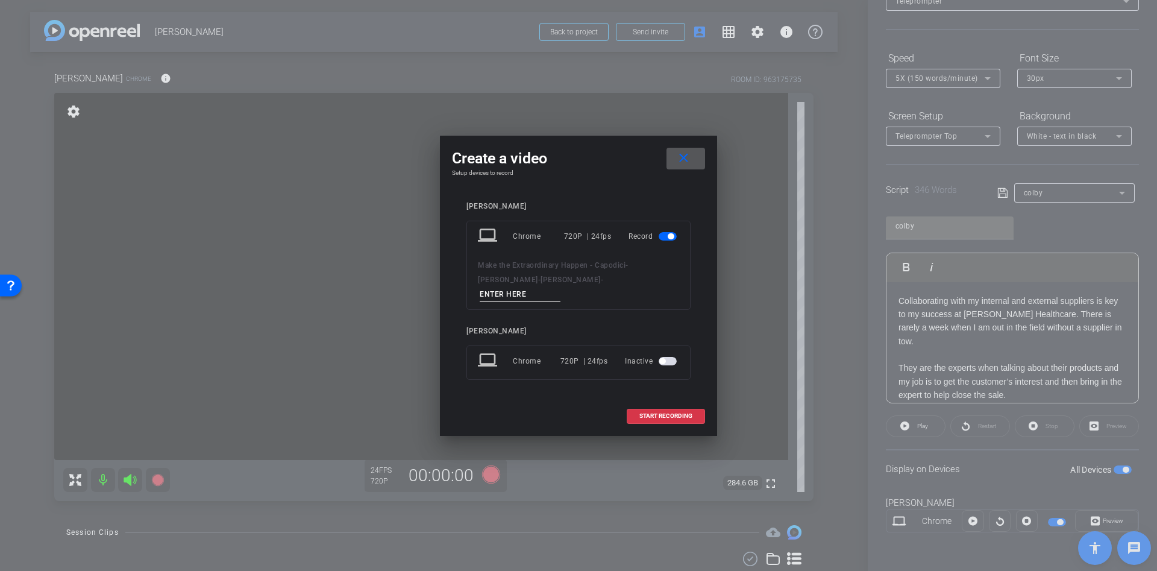
click at [539, 277] on div "Make the Extraordinary Happen - Capodici - [PERSON_NAME] - [PERSON_NAME] -" at bounding box center [578, 280] width 201 height 44
click at [539, 287] on input at bounding box center [520, 294] width 81 height 15
type input "ss"
click at [650, 413] on span "START RECORDING" at bounding box center [666, 416] width 53 height 6
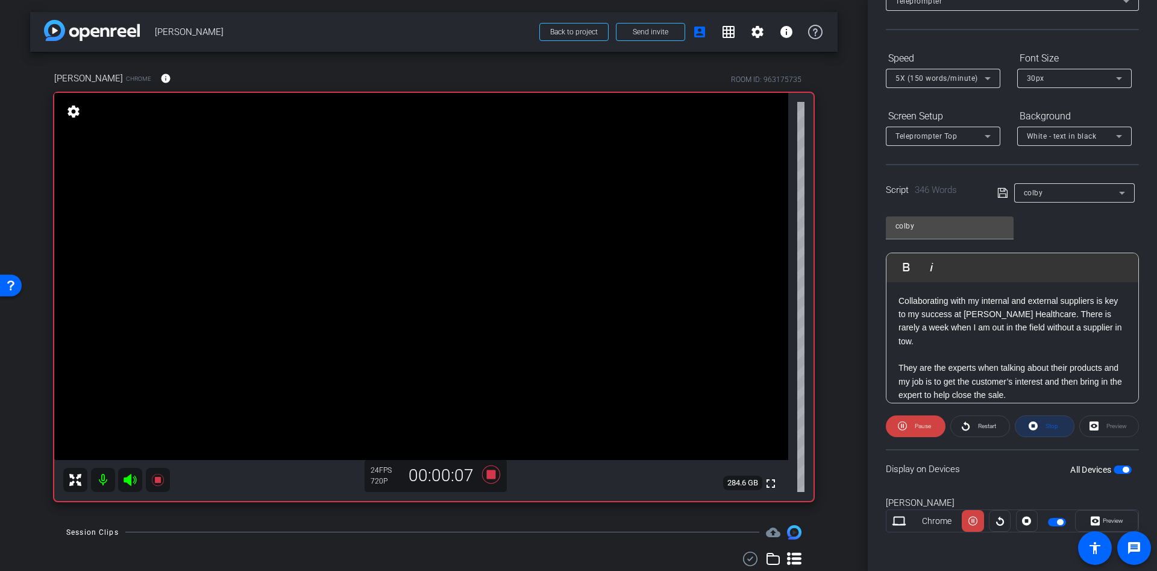
click at [1043, 429] on span "Stop" at bounding box center [1051, 426] width 16 height 17
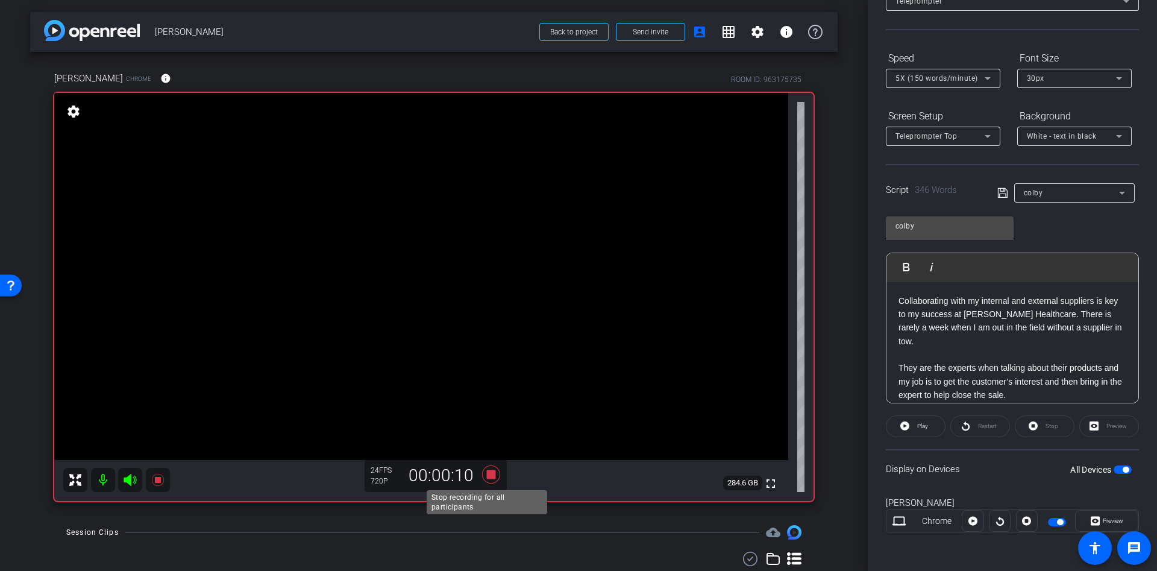
click at [491, 476] on icon at bounding box center [491, 474] width 18 height 18
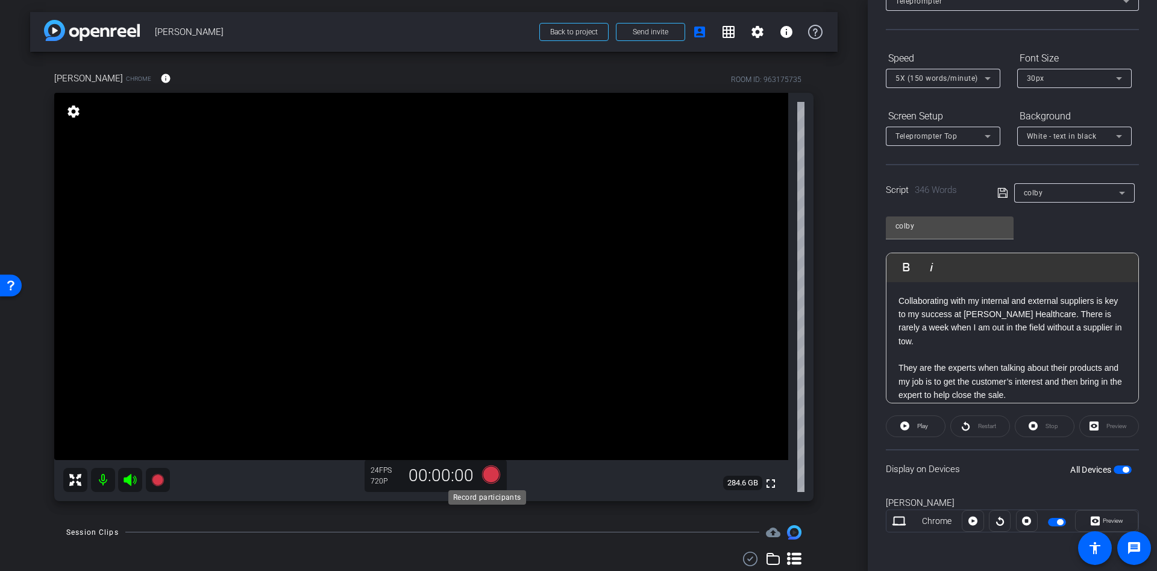
click at [483, 472] on icon at bounding box center [491, 474] width 18 height 18
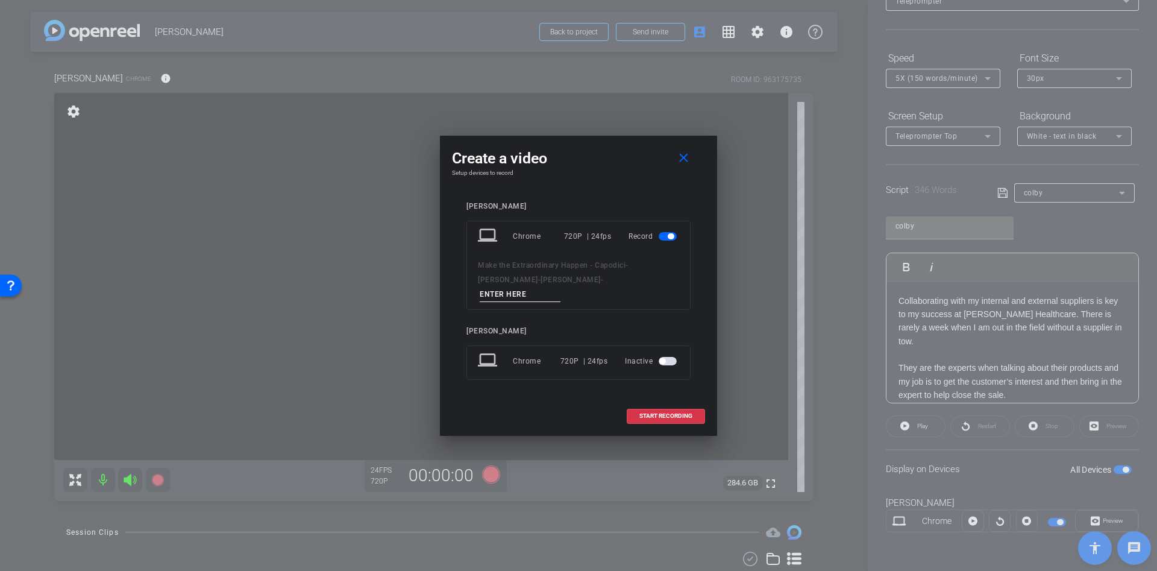
click at [526, 287] on input at bounding box center [520, 294] width 81 height 15
type input "s"
click at [650, 413] on span "START RECORDING" at bounding box center [666, 416] width 53 height 6
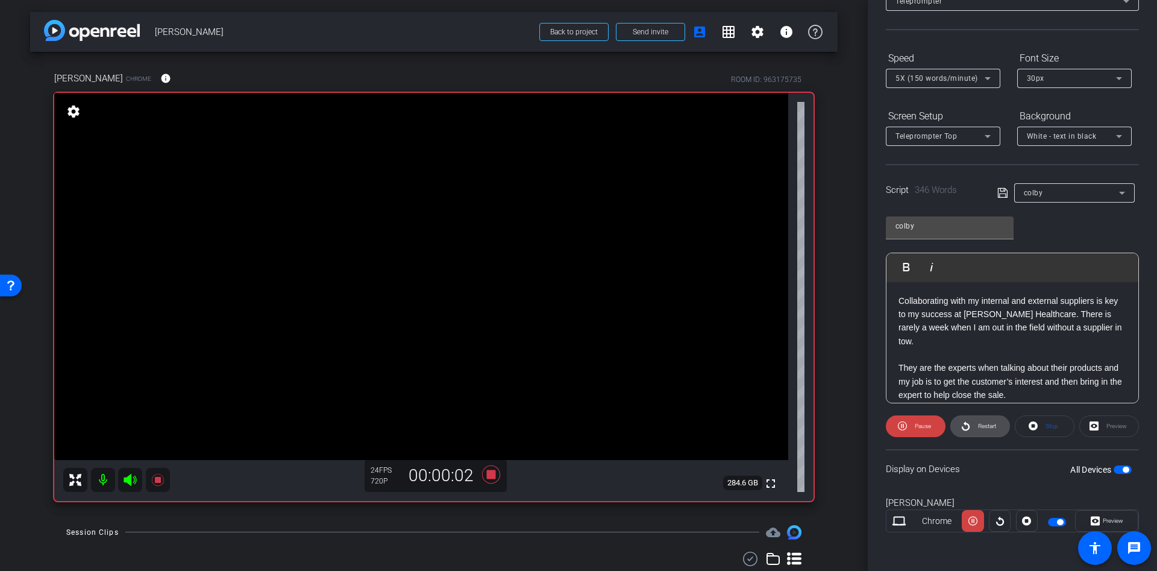
click at [975, 423] on span "Restart" at bounding box center [985, 426] width 21 height 17
click at [488, 479] on icon at bounding box center [491, 474] width 18 height 18
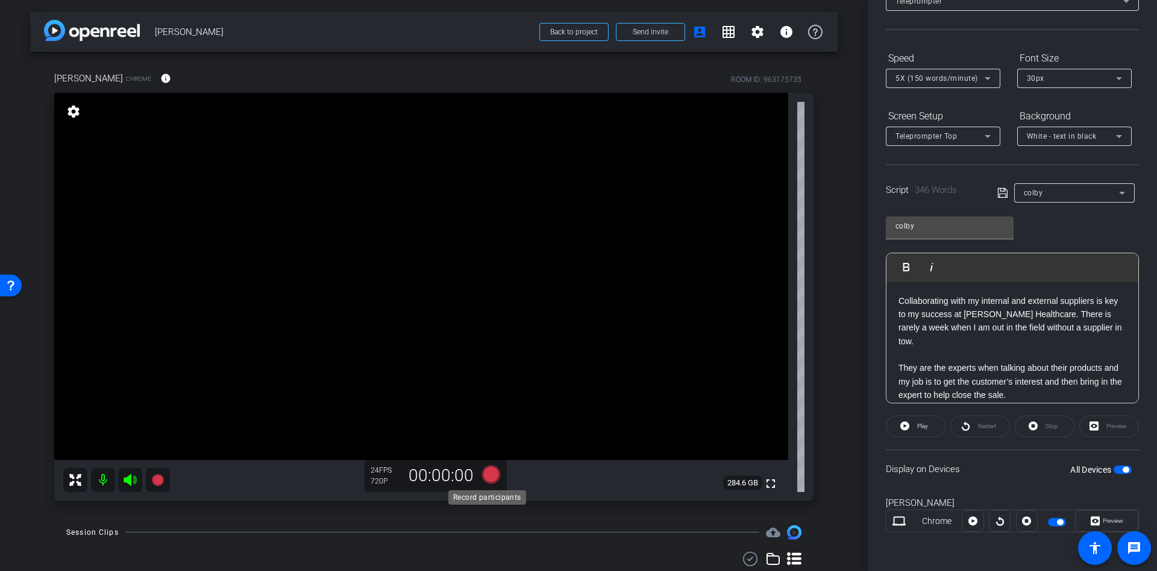
click at [486, 472] on icon at bounding box center [491, 474] width 18 height 18
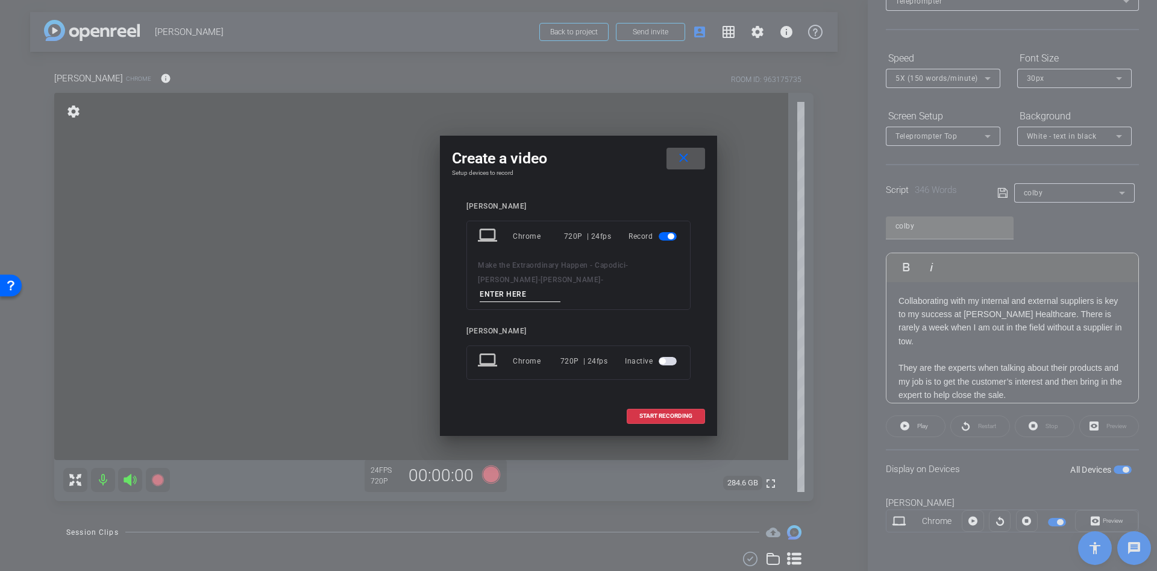
click at [531, 290] on input at bounding box center [520, 294] width 81 height 15
type input "ss"
drag, startPoint x: 661, startPoint y: 406, endPoint x: 856, endPoint y: 414, distance: 194.9
click at [664, 413] on span "START RECORDING" at bounding box center [666, 416] width 53 height 6
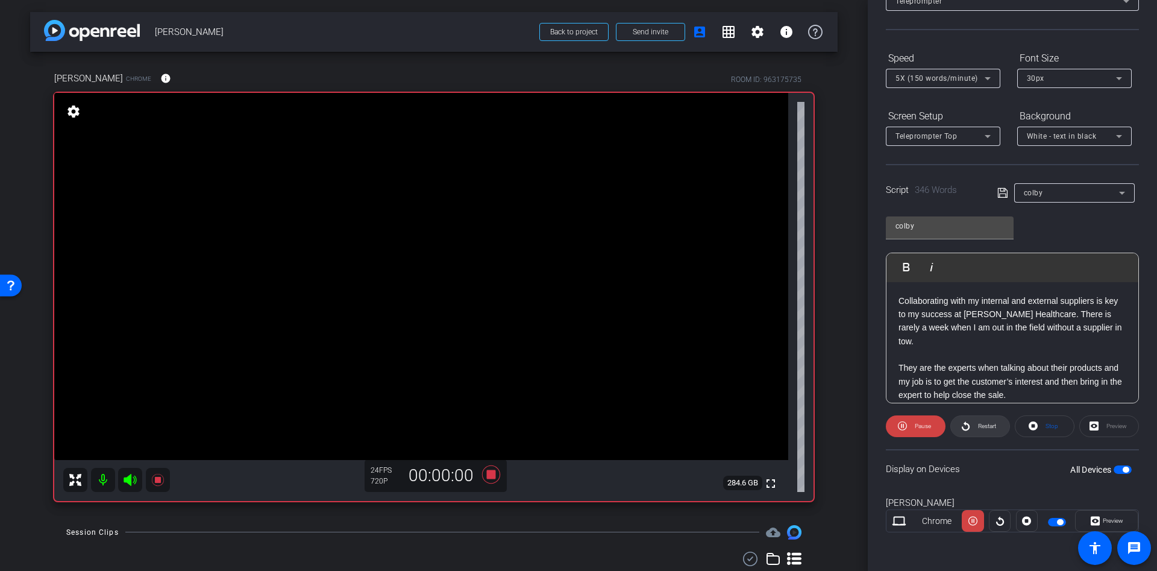
click at [985, 429] on span "Restart" at bounding box center [987, 426] width 18 height 7
click at [482, 481] on icon at bounding box center [491, 475] width 29 height 22
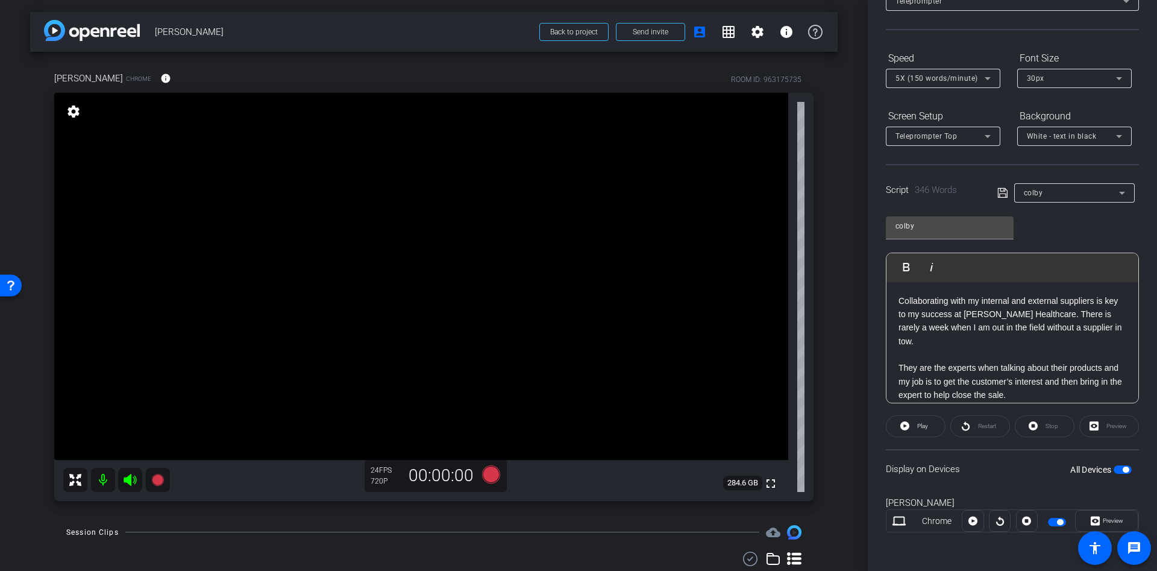
click at [990, 72] on icon at bounding box center [988, 78] width 14 height 14
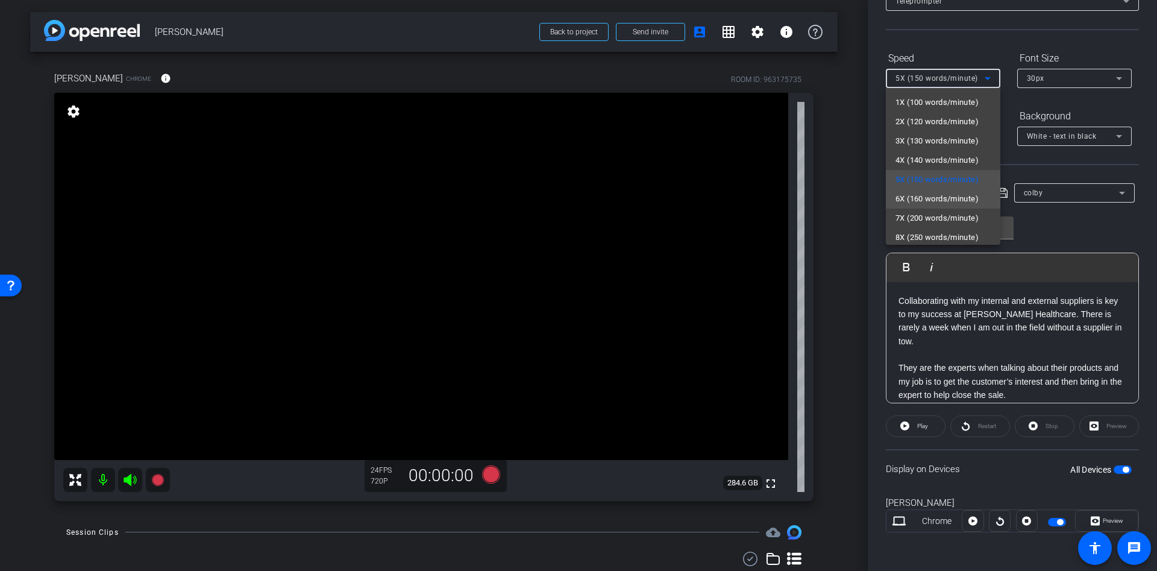
click at [929, 194] on span "6X (160 words/minute)" at bounding box center [937, 199] width 83 height 14
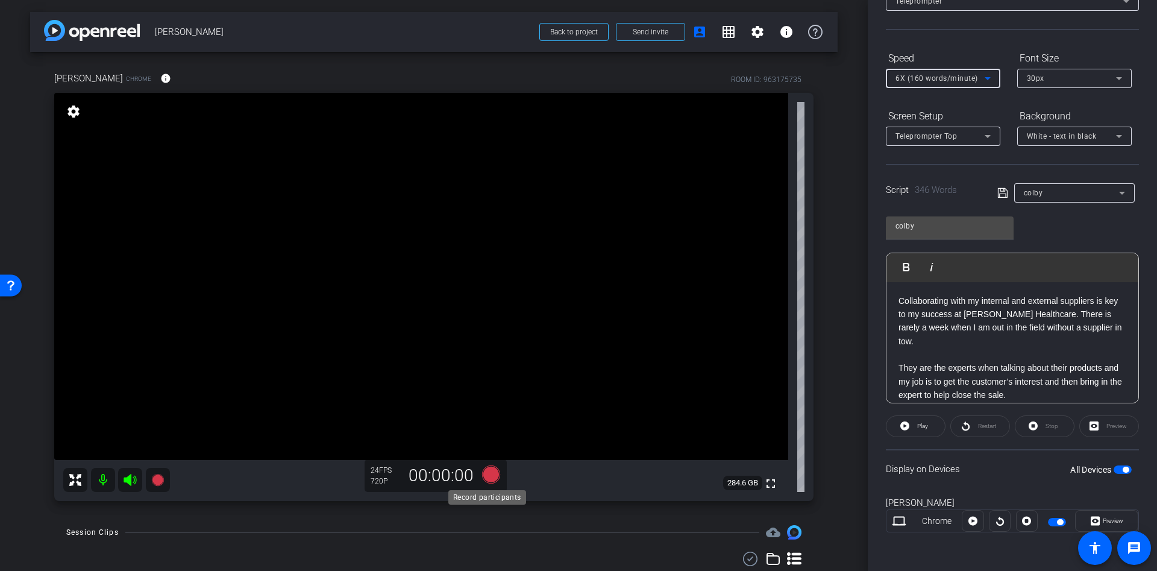
click at [485, 475] on icon at bounding box center [491, 474] width 18 height 18
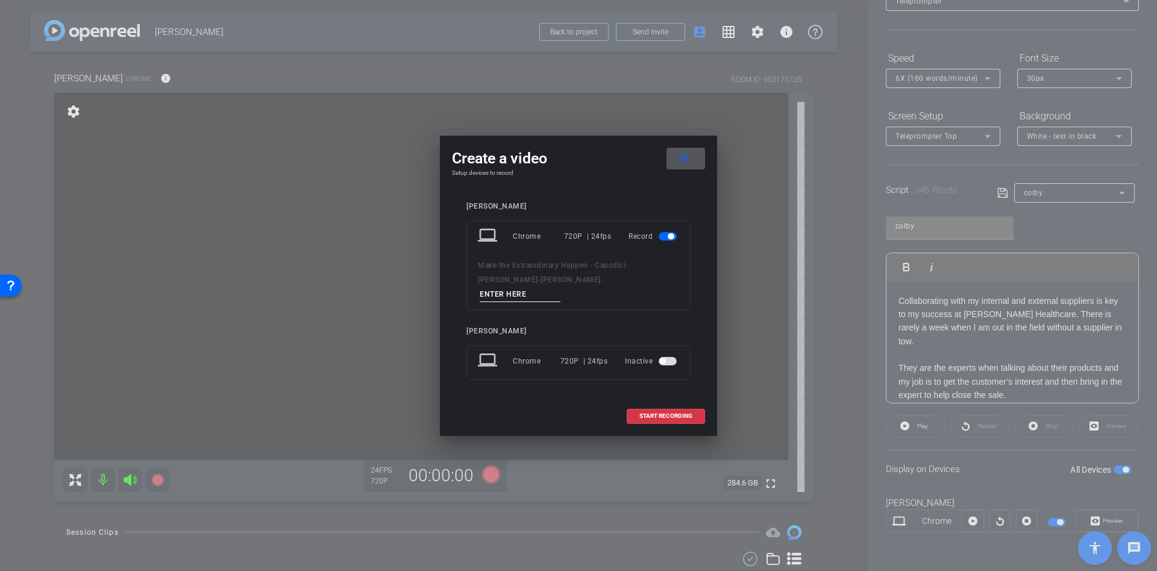
click at [537, 287] on input at bounding box center [520, 294] width 81 height 15
type input "s"
click at [638, 409] on span at bounding box center [666, 415] width 77 height 29
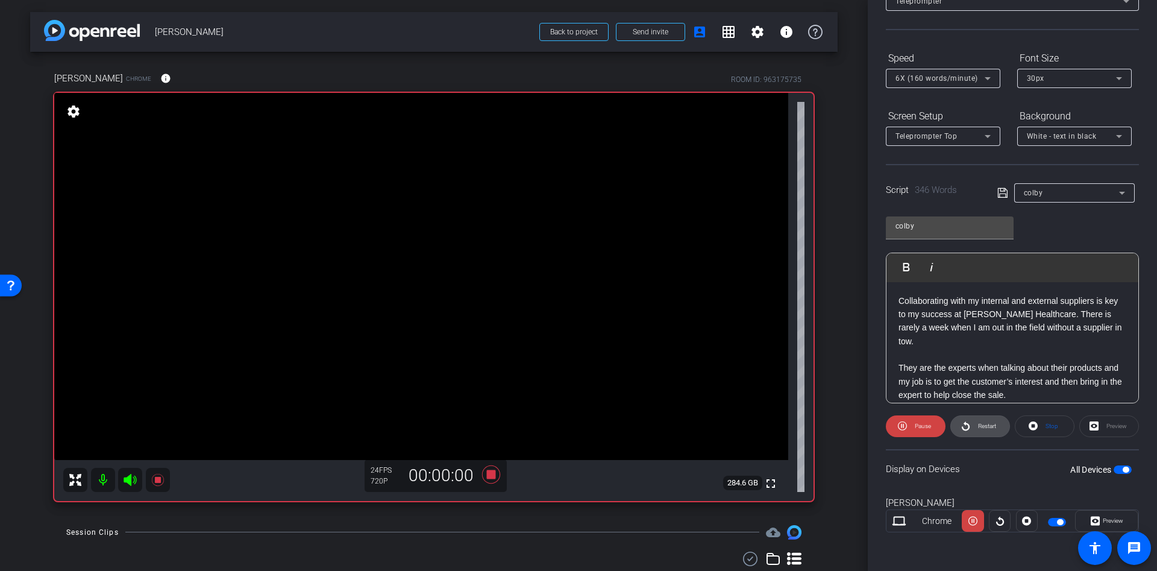
click at [965, 419] on button "Restart" at bounding box center [981, 426] width 60 height 22
click at [490, 468] on icon at bounding box center [491, 475] width 29 height 22
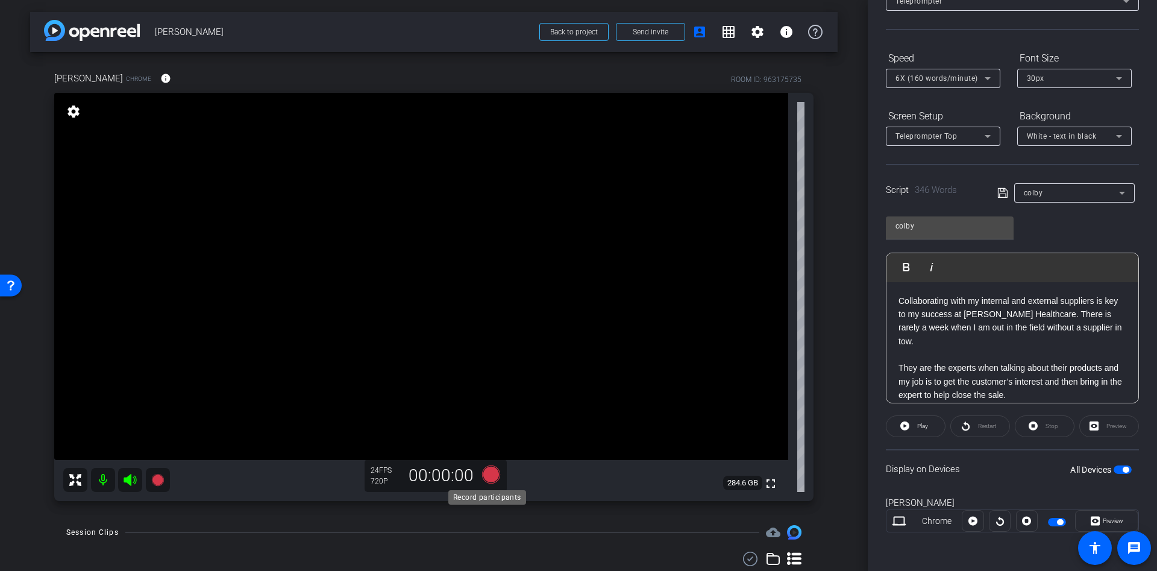
click at [495, 472] on icon at bounding box center [491, 475] width 29 height 22
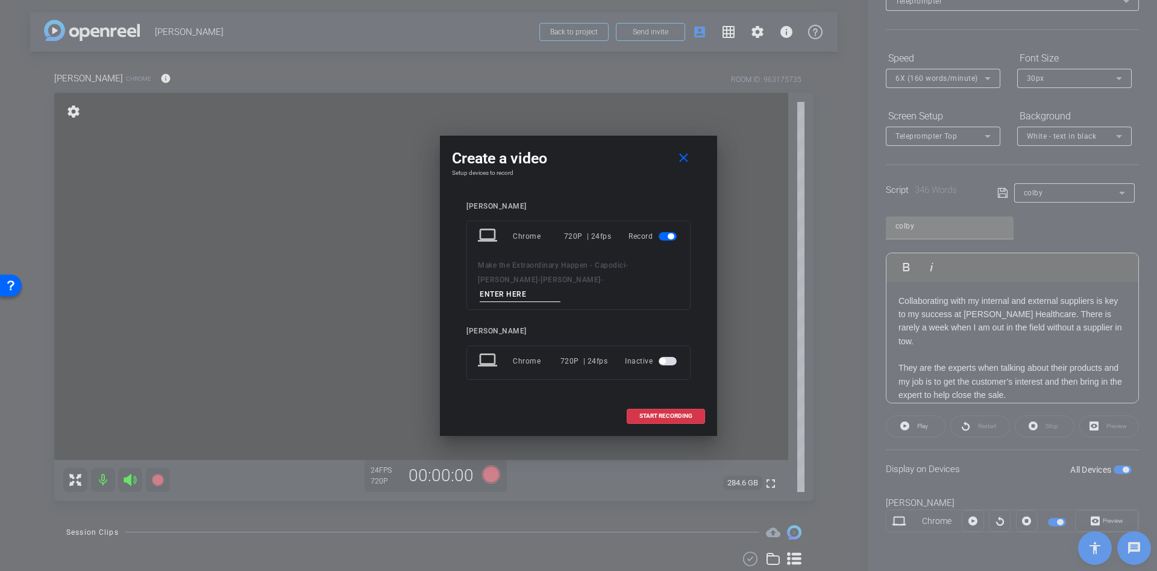
click at [546, 287] on input at bounding box center [520, 294] width 81 height 15
type input "s"
click at [673, 413] on span "START RECORDING" at bounding box center [666, 416] width 53 height 6
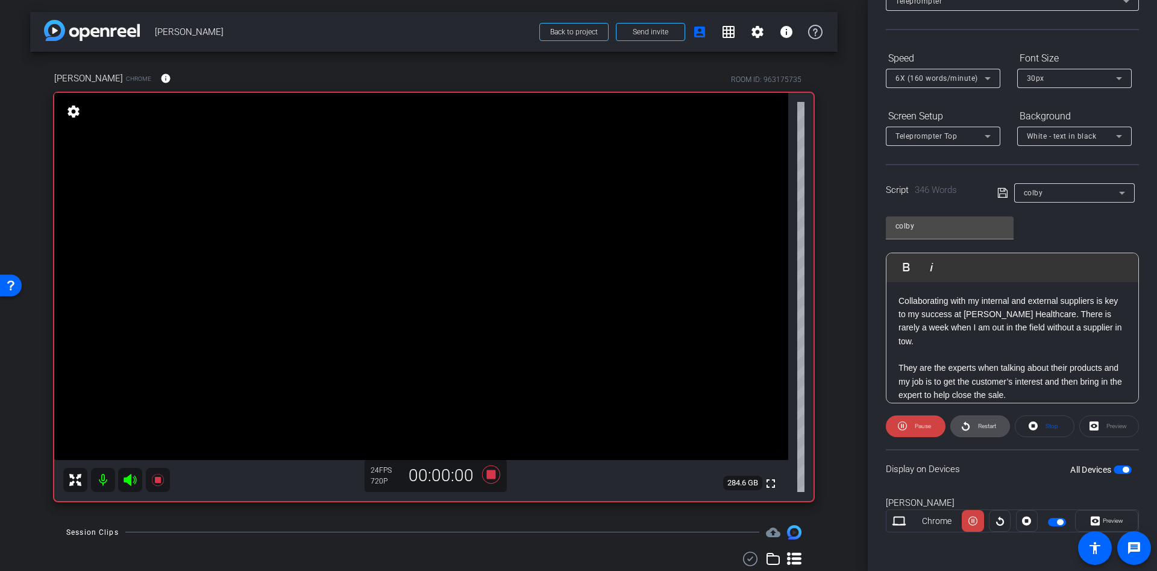
click at [978, 428] on span "Restart" at bounding box center [987, 426] width 18 height 7
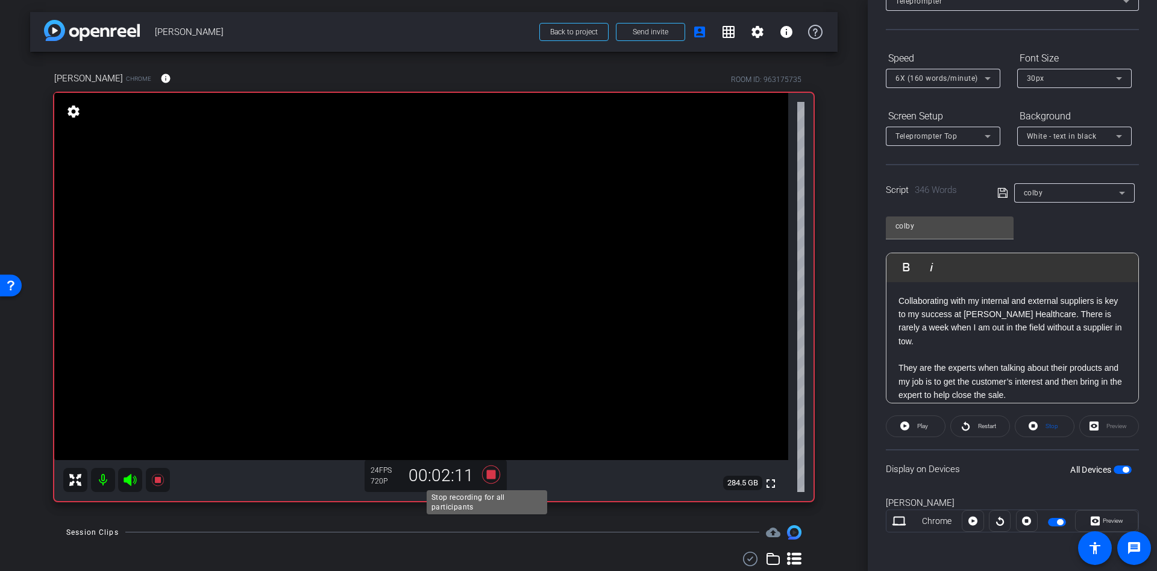
click at [494, 470] on icon at bounding box center [491, 475] width 29 height 22
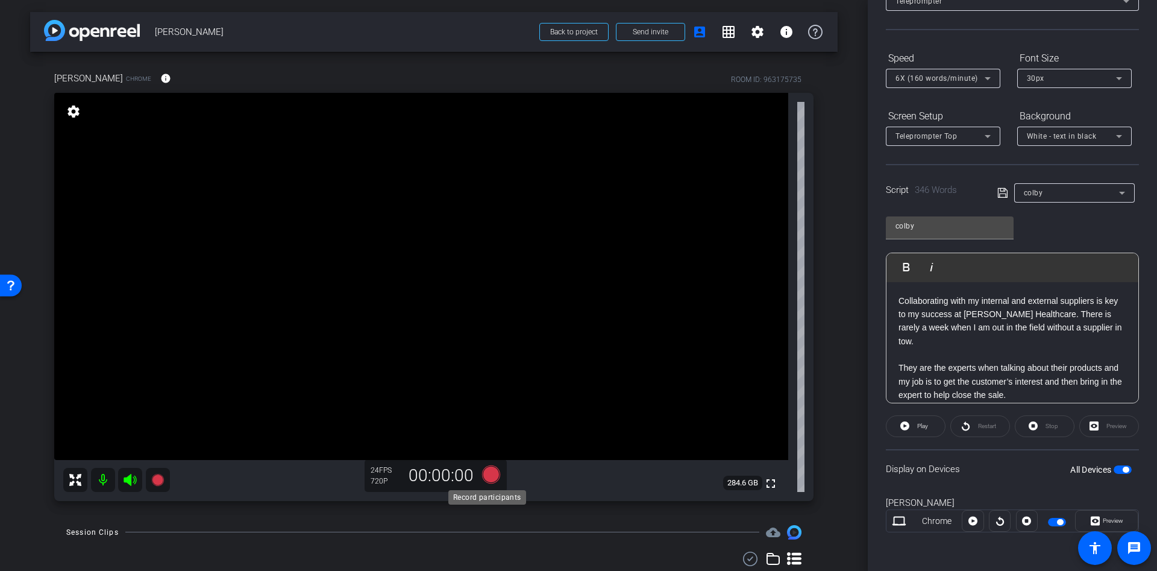
click at [486, 474] on icon at bounding box center [491, 474] width 18 height 18
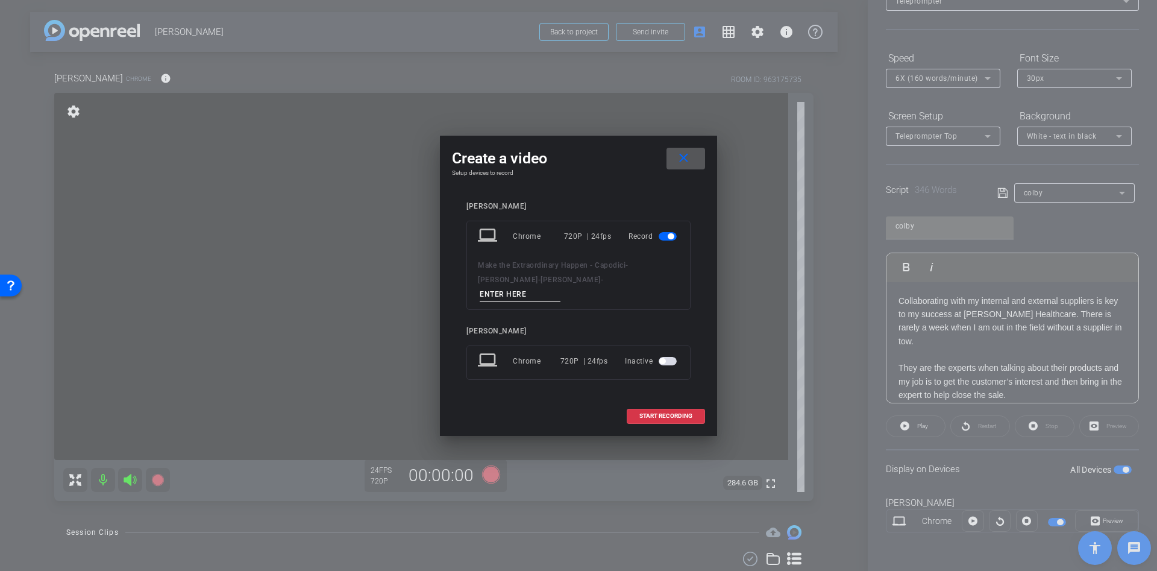
click at [552, 290] on input at bounding box center [520, 294] width 81 height 15
type input "s"
click at [655, 413] on span "START RECORDING" at bounding box center [666, 416] width 53 height 6
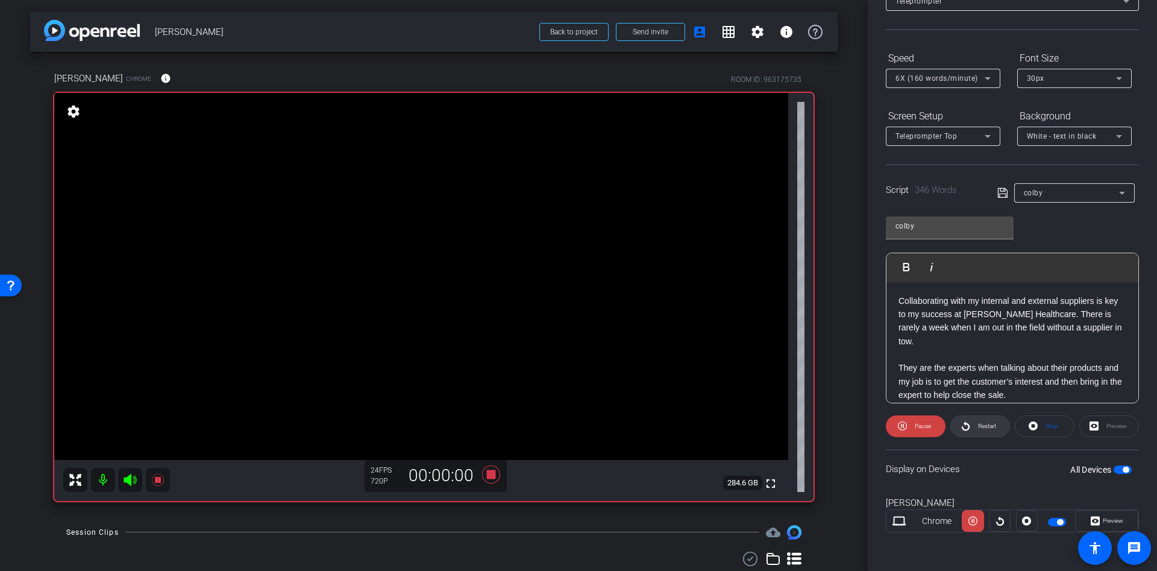
click at [975, 427] on span "Restart" at bounding box center [985, 426] width 21 height 17
click at [487, 473] on icon at bounding box center [491, 474] width 18 height 18
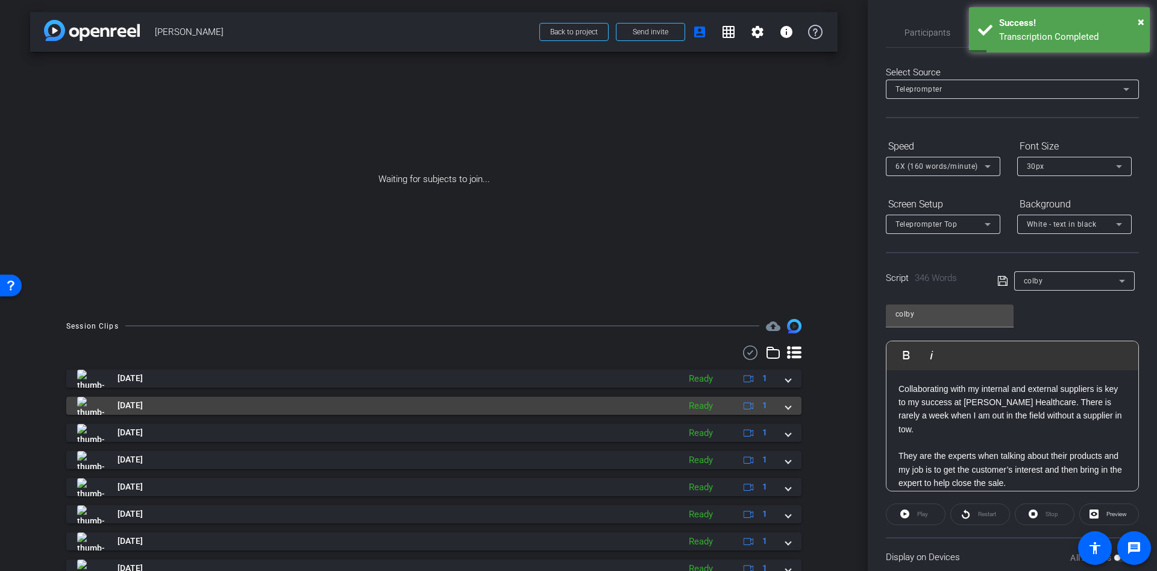
click at [784, 402] on mat-expansion-panel-header "[DATE] Ready 1" at bounding box center [433, 406] width 735 height 18
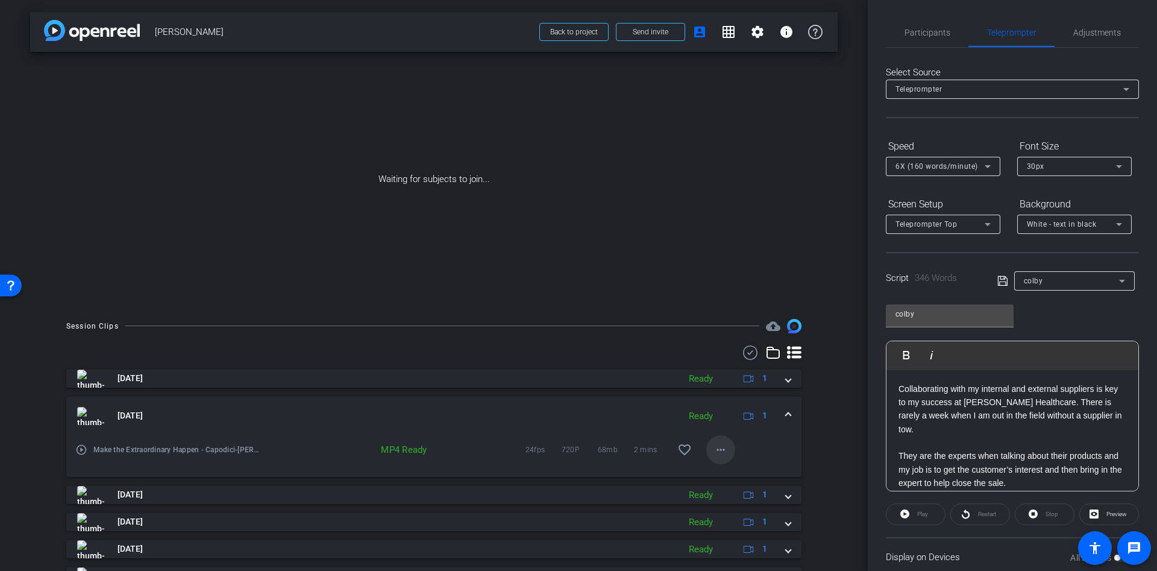
click at [714, 447] on mat-icon "more_horiz" at bounding box center [721, 449] width 14 height 14
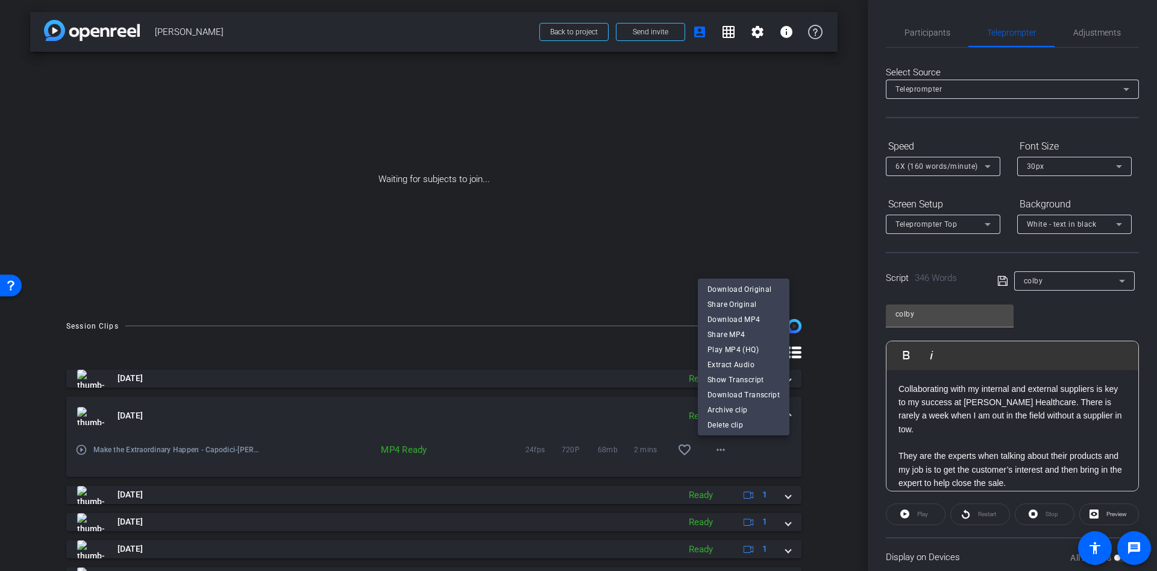
click at [823, 448] on div at bounding box center [578, 285] width 1157 height 571
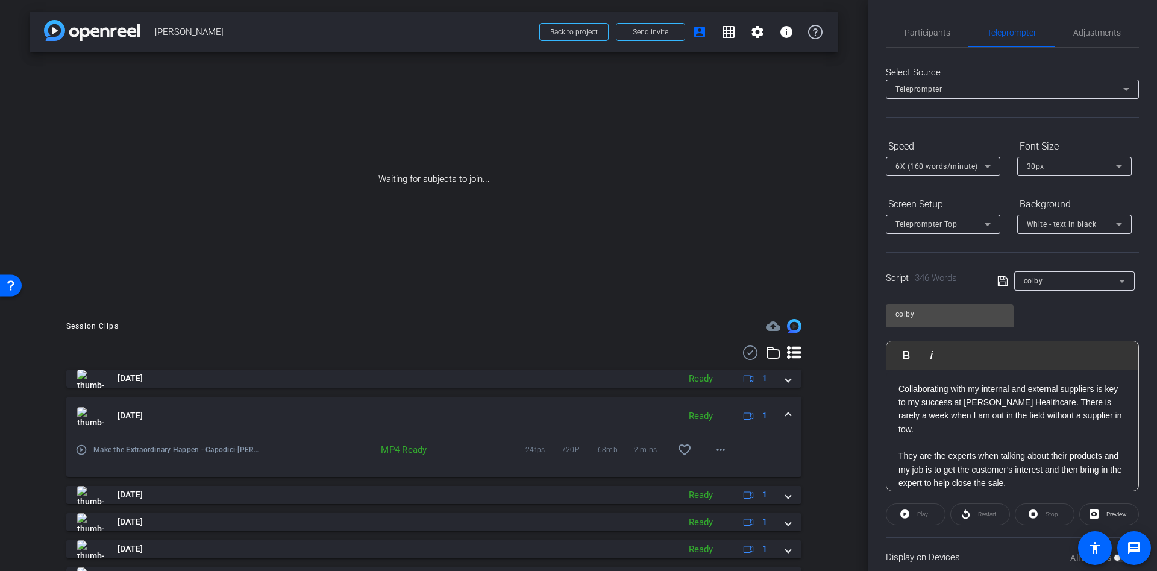
scroll to position [166, 0]
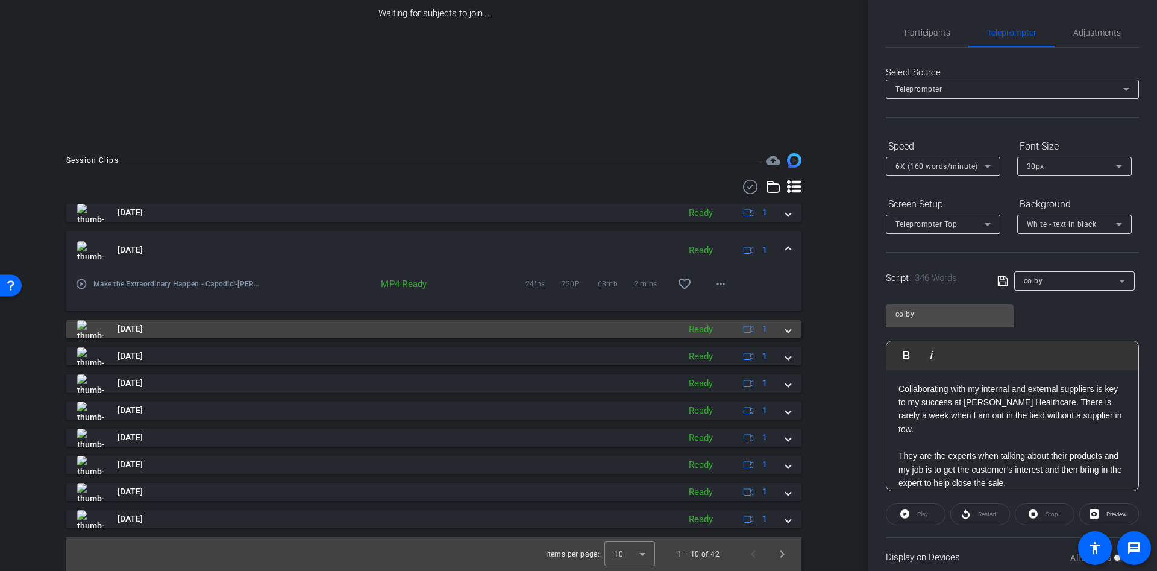
click at [786, 327] on span at bounding box center [788, 329] width 5 height 13
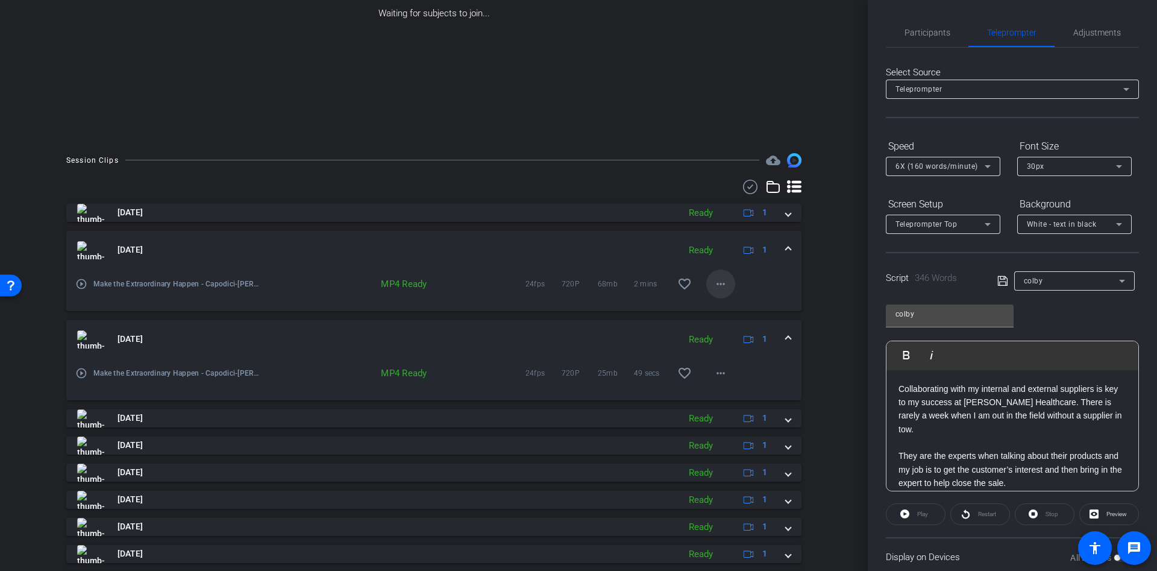
click at [721, 283] on span at bounding box center [721, 283] width 29 height 29
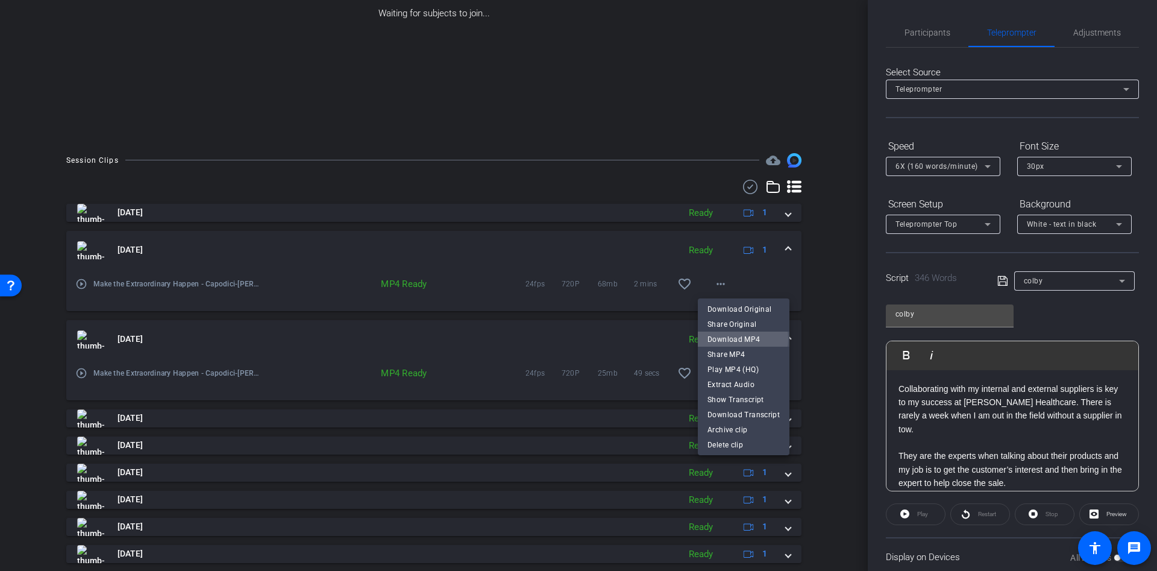
click at [732, 339] on span "Download MP4" at bounding box center [744, 339] width 72 height 14
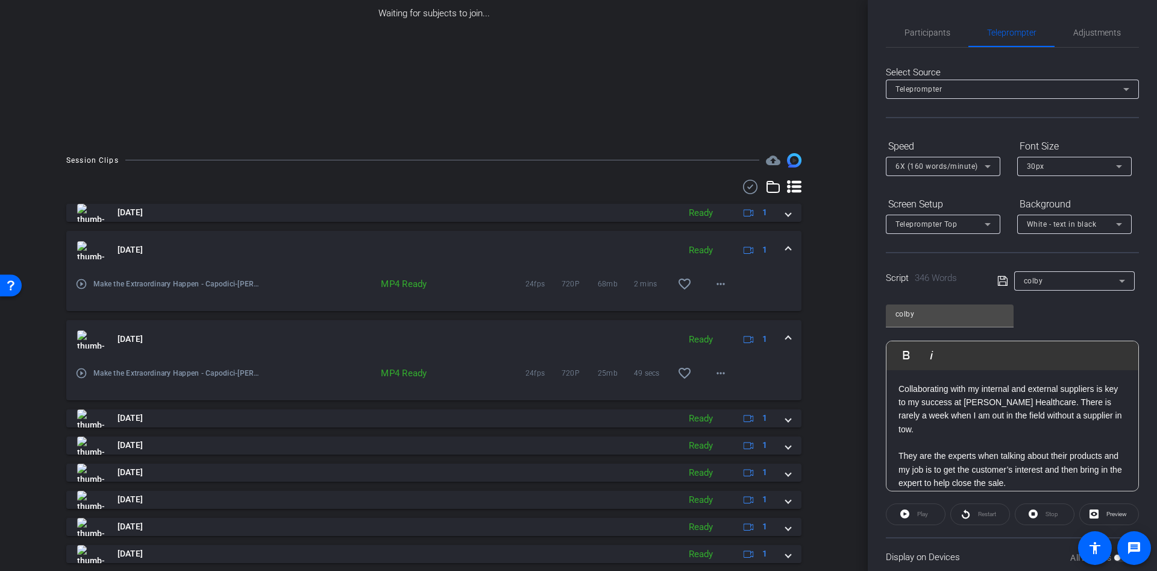
click at [602, 90] on div "Waiting for subjects to join..." at bounding box center [434, 13] width 808 height 255
click at [776, 215] on div "[DATE] Ready 1" at bounding box center [431, 213] width 709 height 18
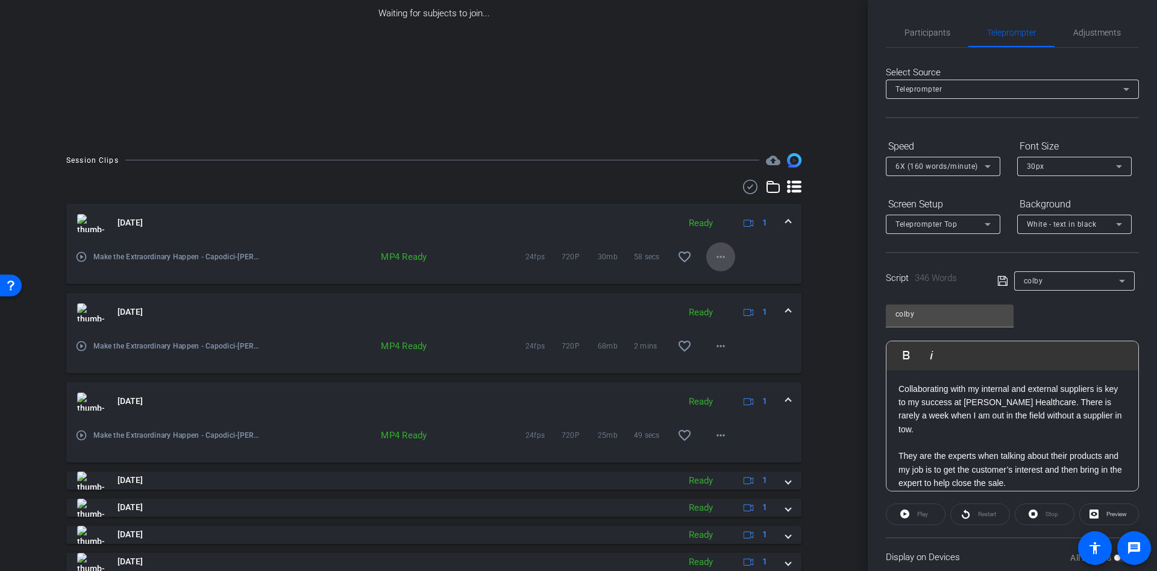
click at [717, 253] on mat-icon "more_horiz" at bounding box center [721, 257] width 14 height 14
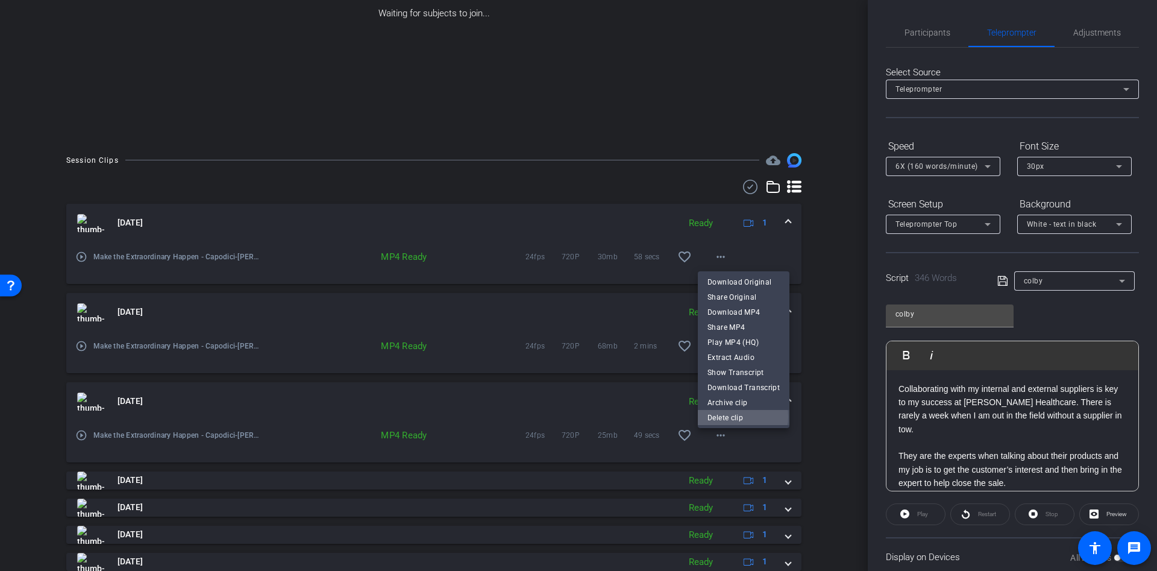
click at [733, 417] on span "Delete clip" at bounding box center [744, 417] width 72 height 14
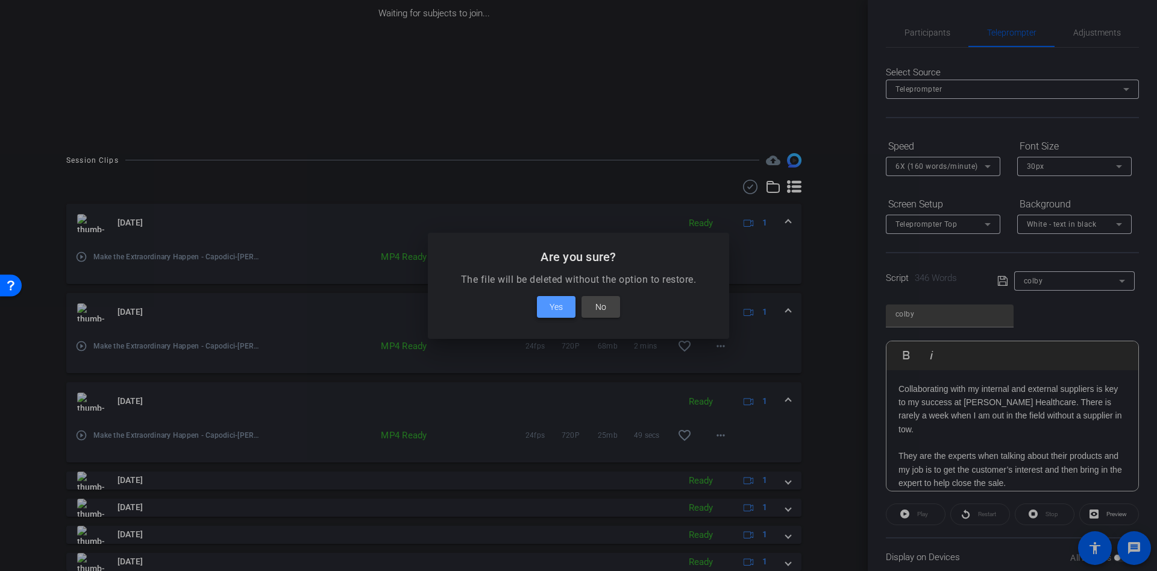
click at [561, 305] on span "Yes" at bounding box center [556, 307] width 13 height 14
